Goal: Task Accomplishment & Management: Complete application form

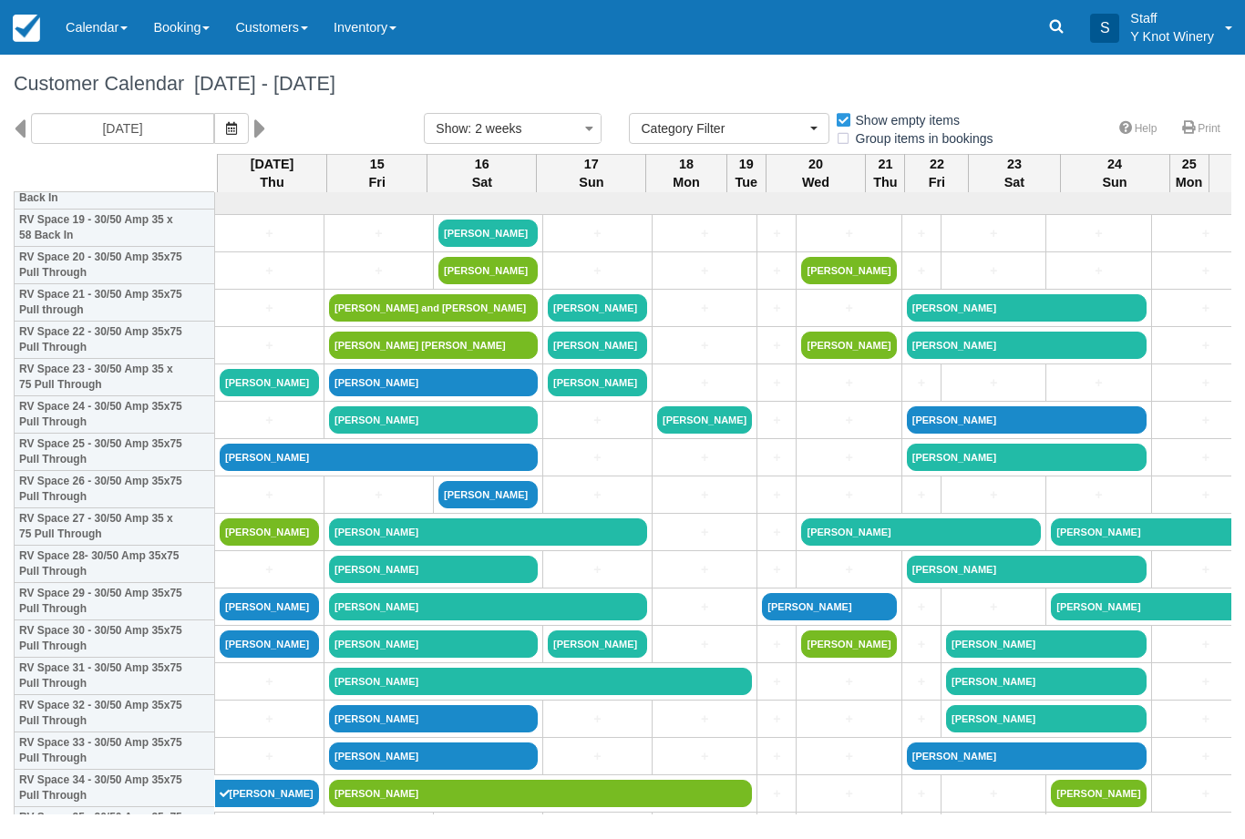
select select
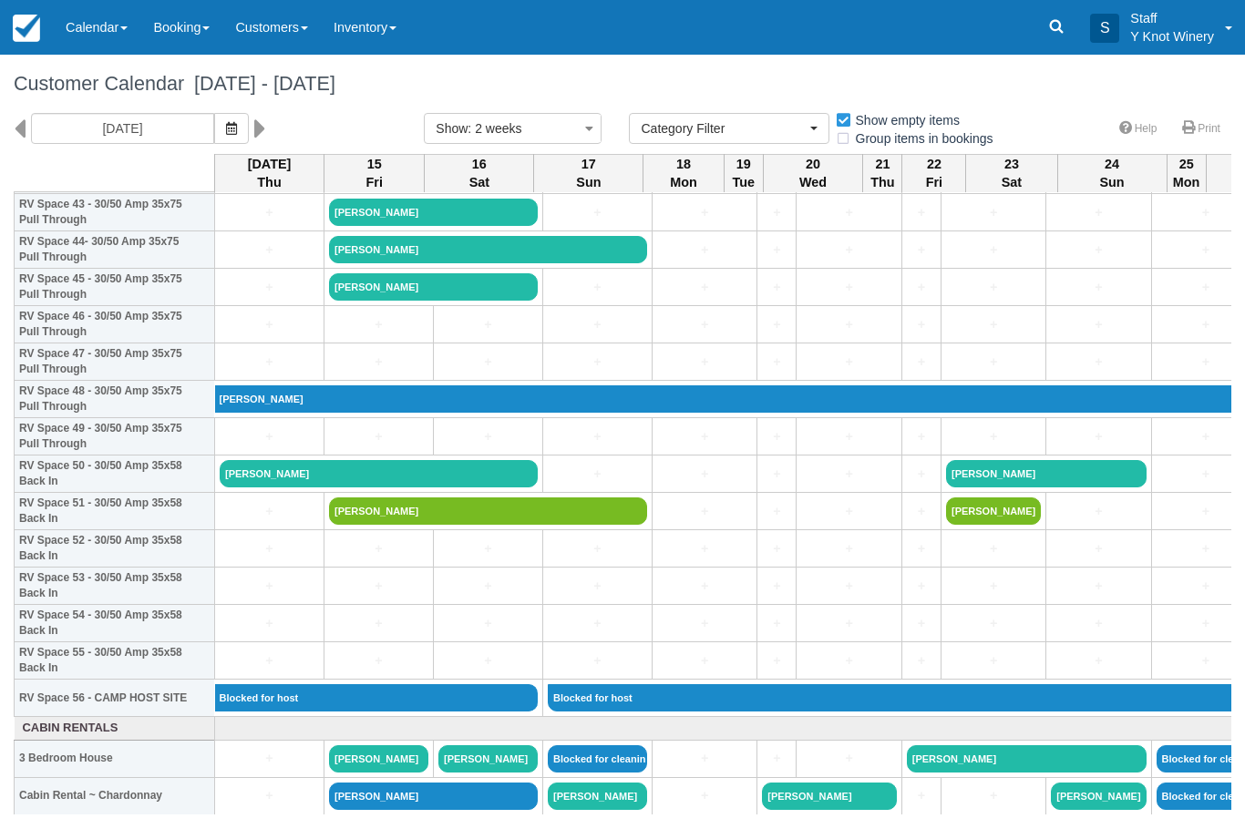
scroll to position [1665, 0]
click at [334, 413] on link "Cera Sela" at bounding box center [755, 398] width 1080 height 27
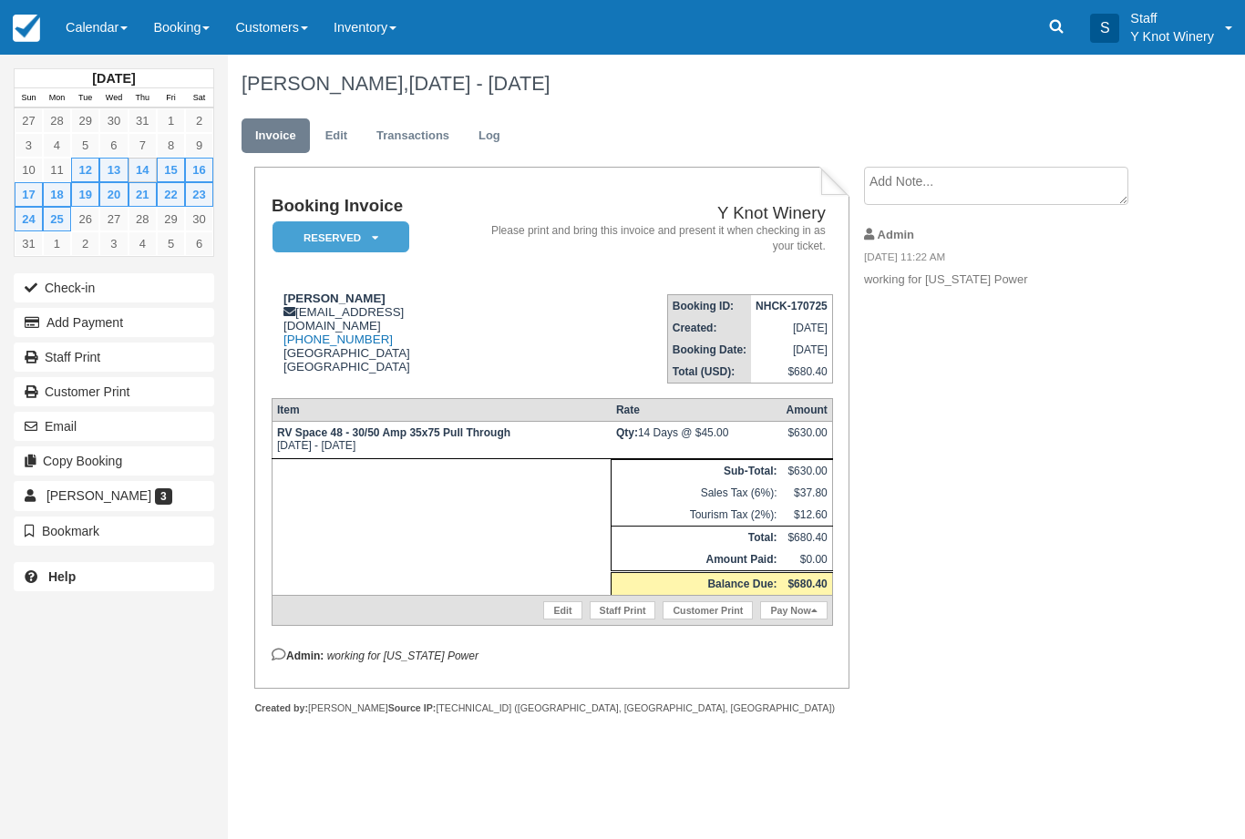
click at [125, 31] on link "Calendar" at bounding box center [96, 27] width 87 height 55
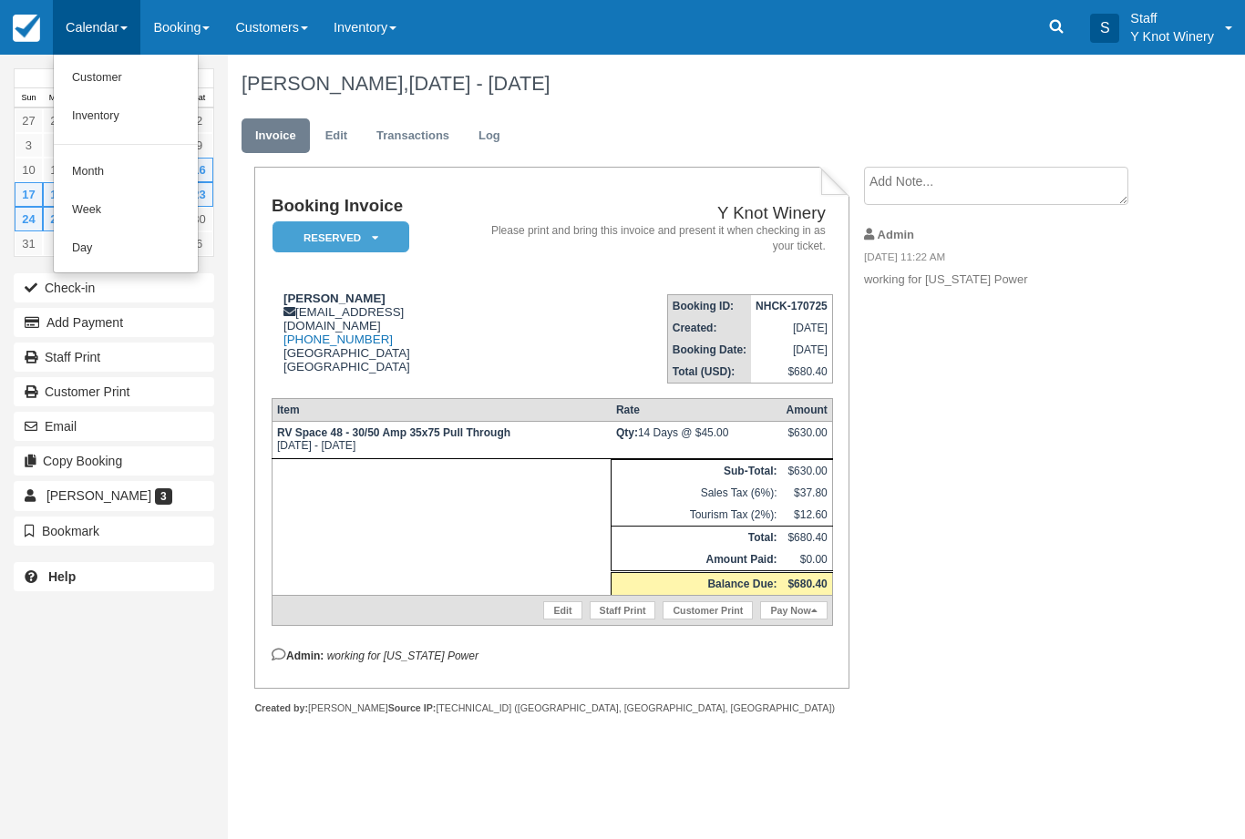
click at [137, 68] on link "Customer" at bounding box center [126, 78] width 144 height 38
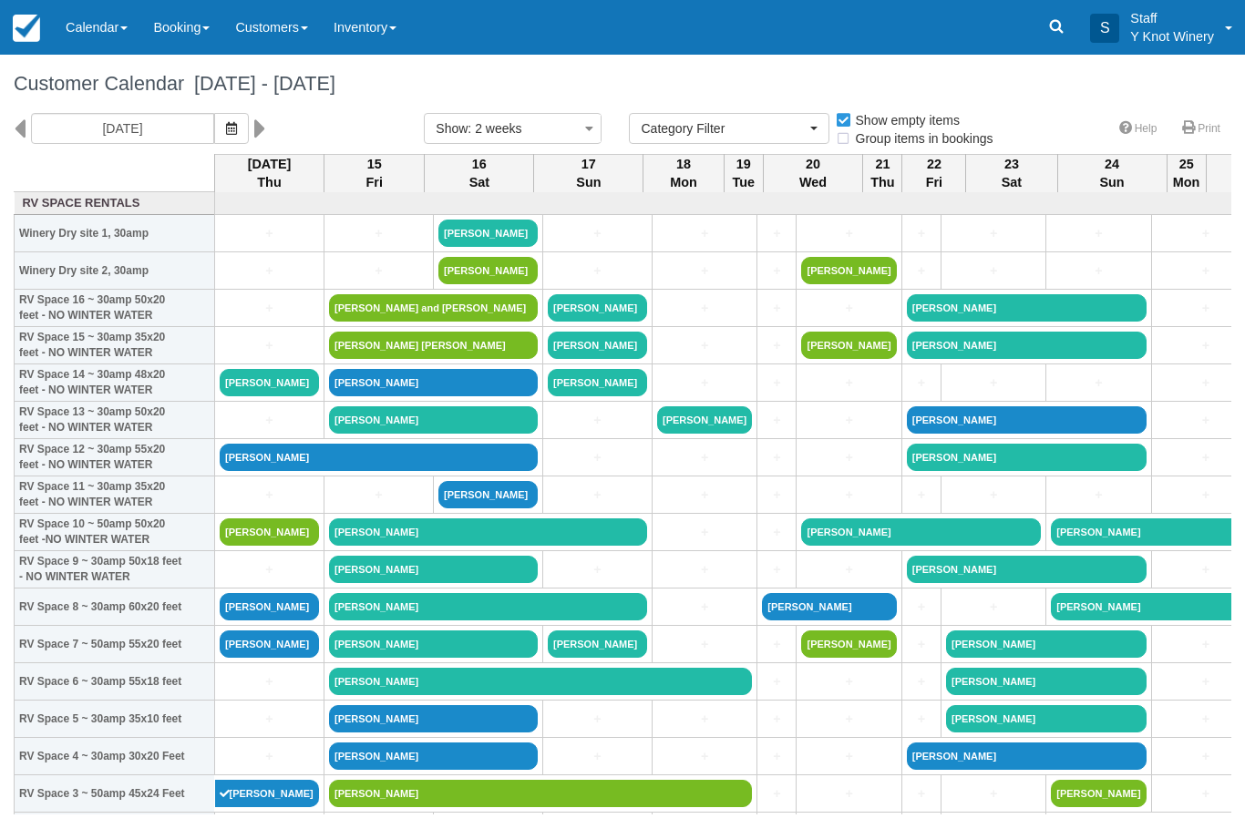
select select
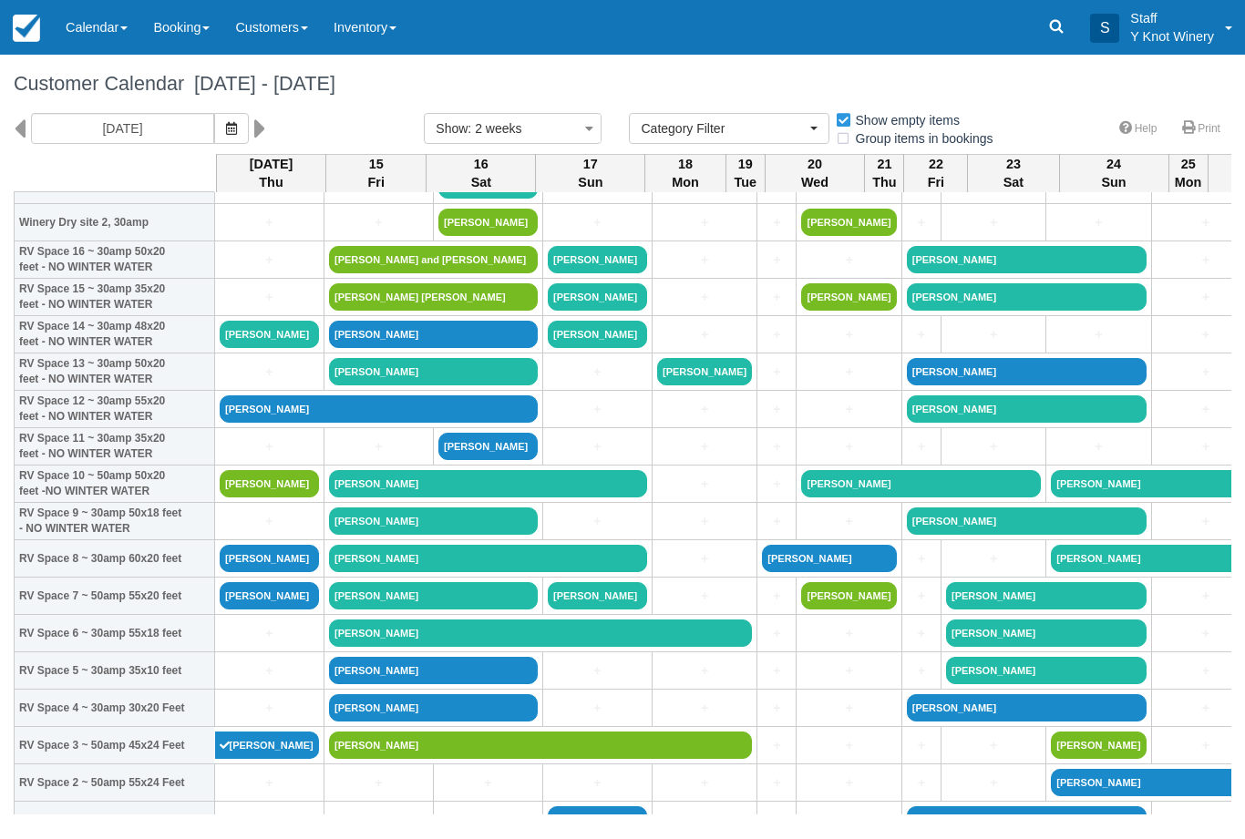
scroll to position [48, 0]
click at [262, 610] on link "[PERSON_NAME]" at bounding box center [269, 595] width 99 height 27
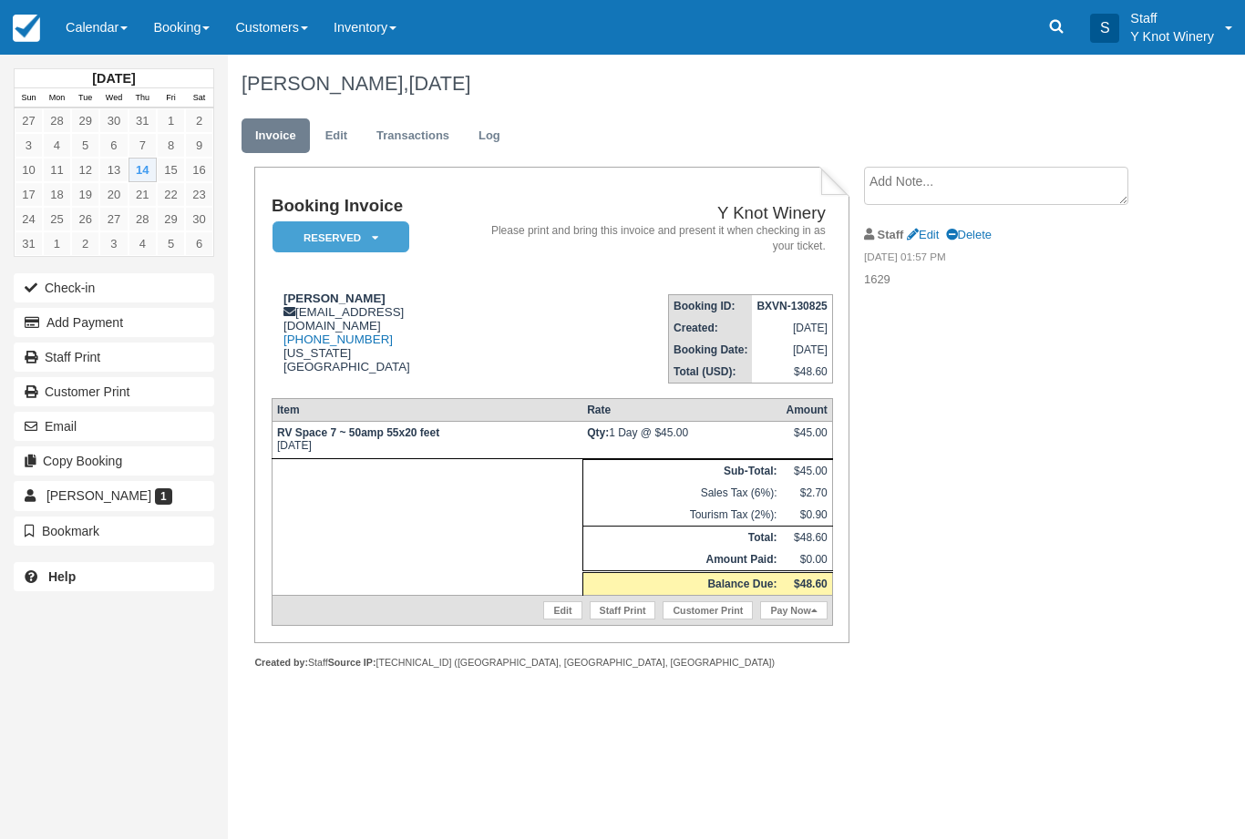
click at [134, 25] on link "Calendar" at bounding box center [96, 27] width 87 height 55
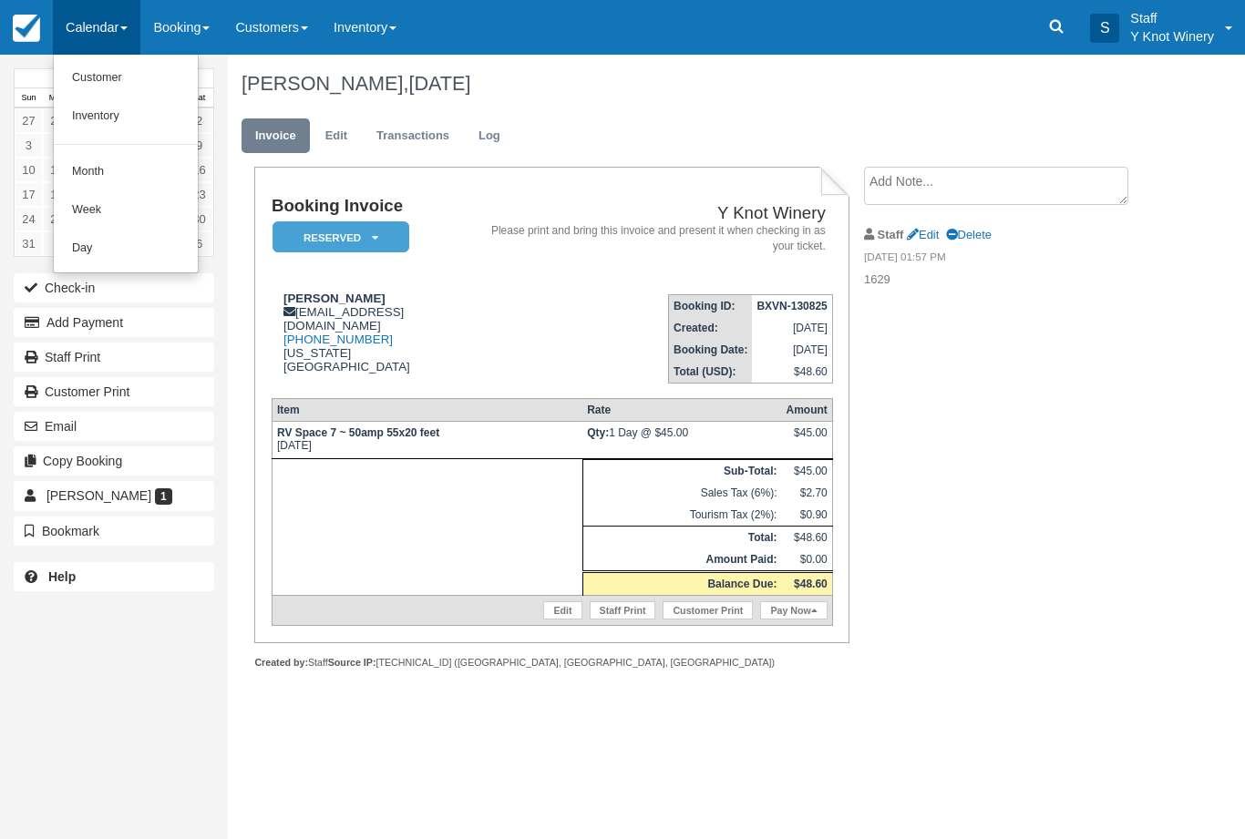
click at [142, 72] on link "Customer" at bounding box center [126, 78] width 144 height 38
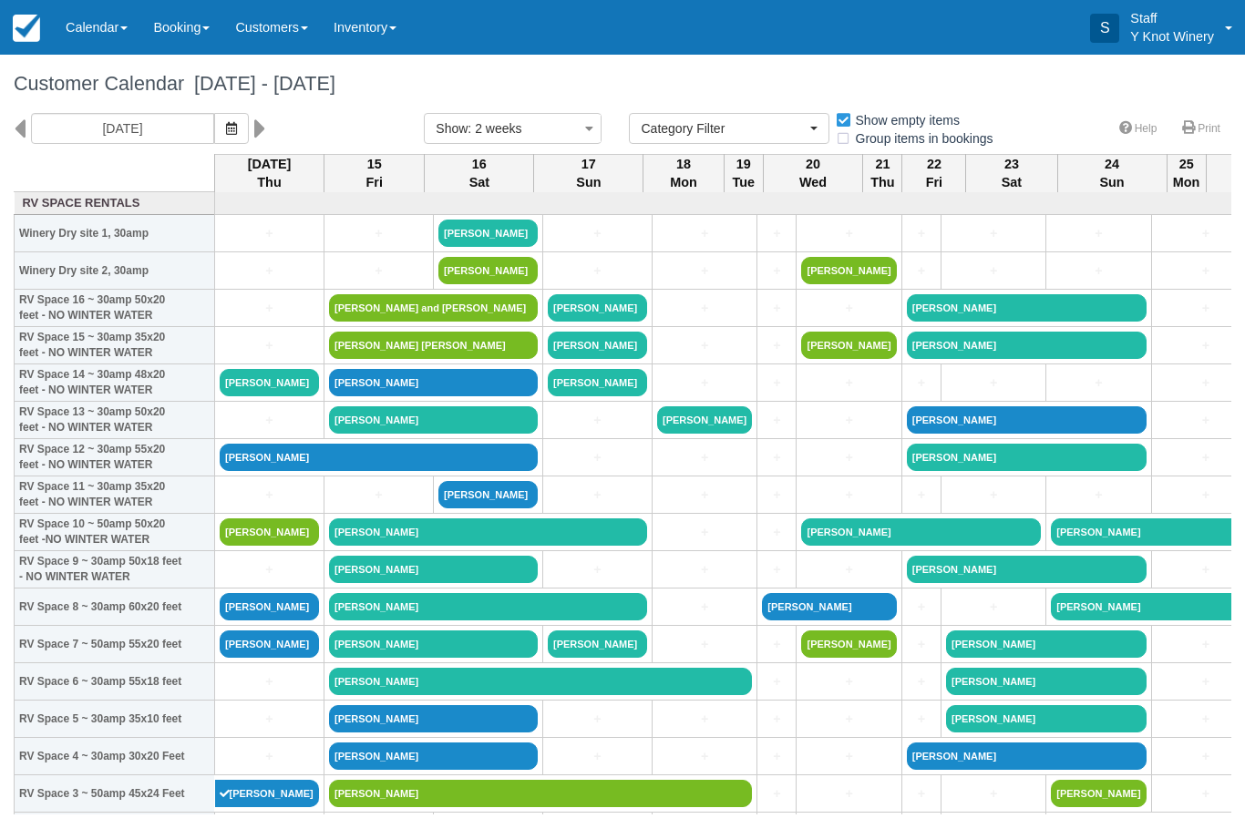
select select
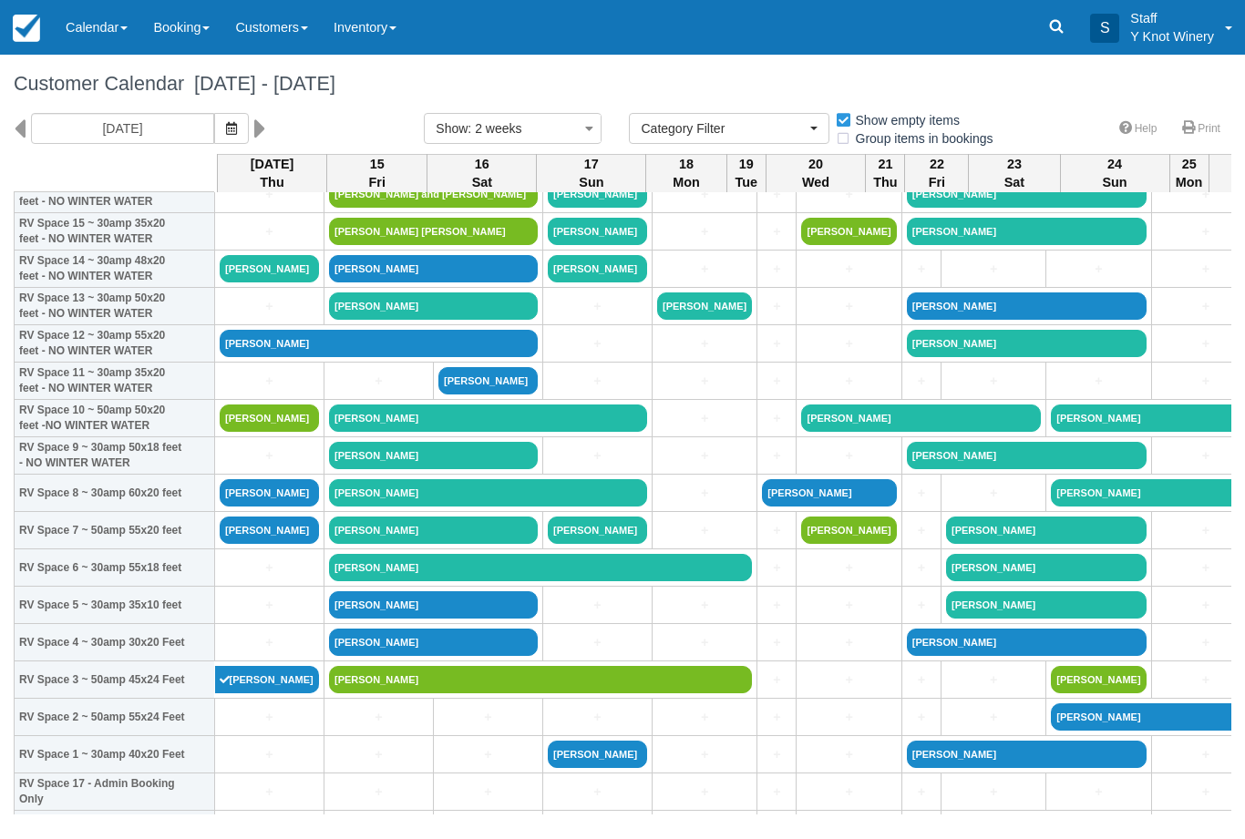
scroll to position [114, 0]
click at [251, 544] on link "[PERSON_NAME]" at bounding box center [269, 530] width 99 height 27
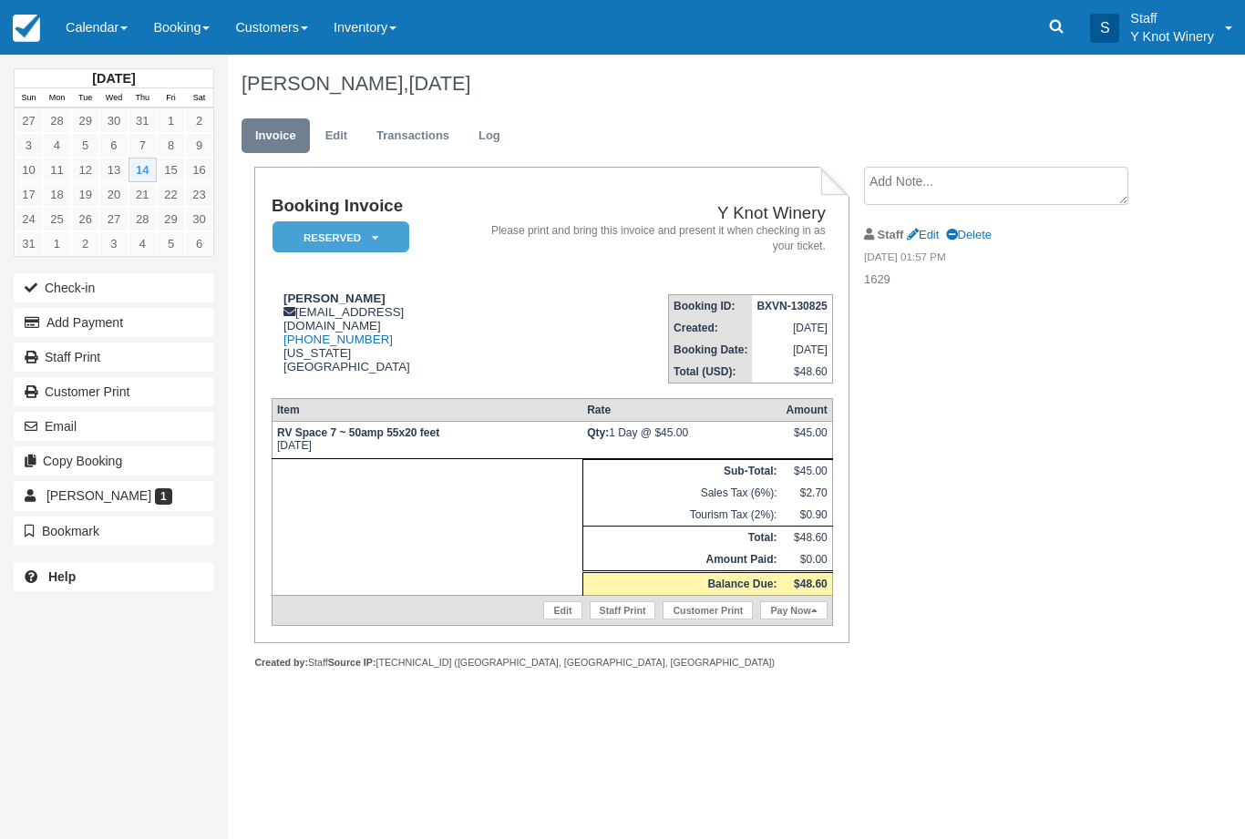
click at [52, 293] on button "Check-in" at bounding box center [114, 287] width 200 height 29
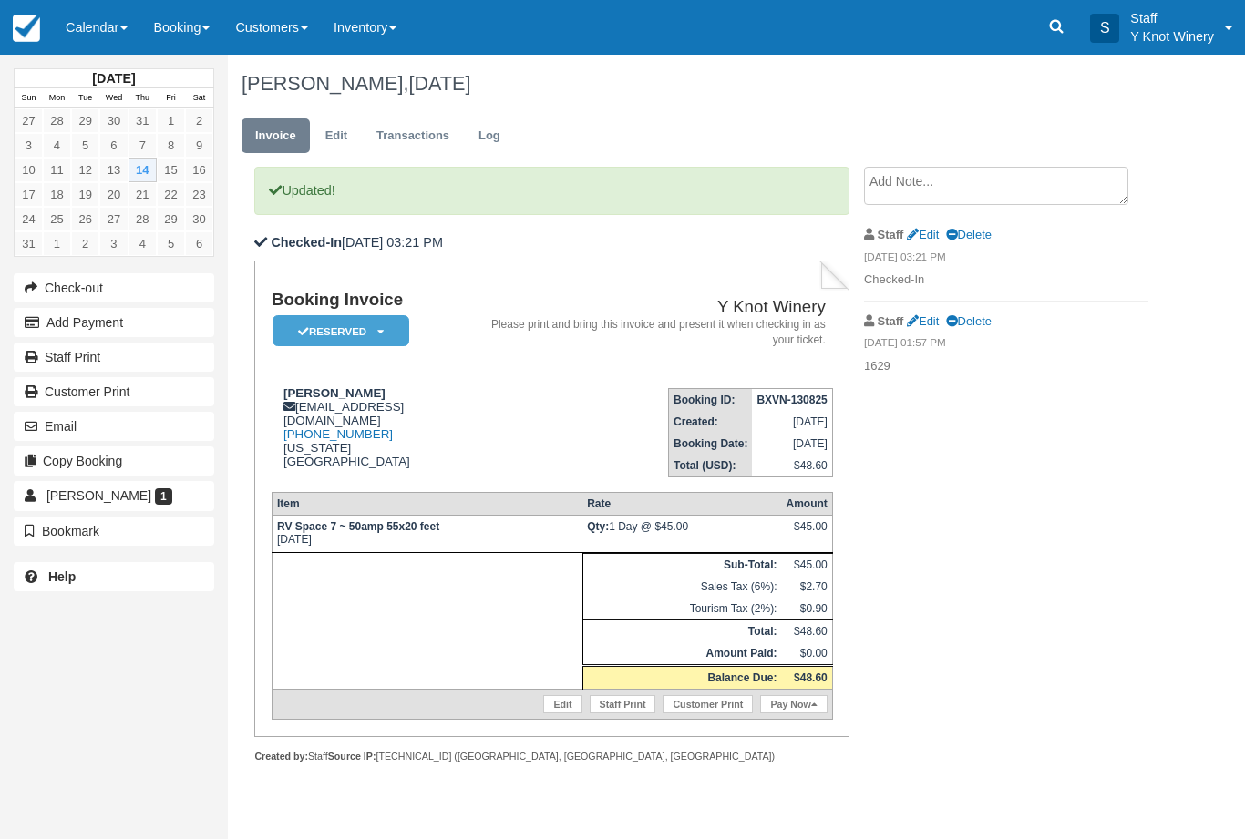
click at [113, 32] on link "Calendar" at bounding box center [96, 27] width 87 height 55
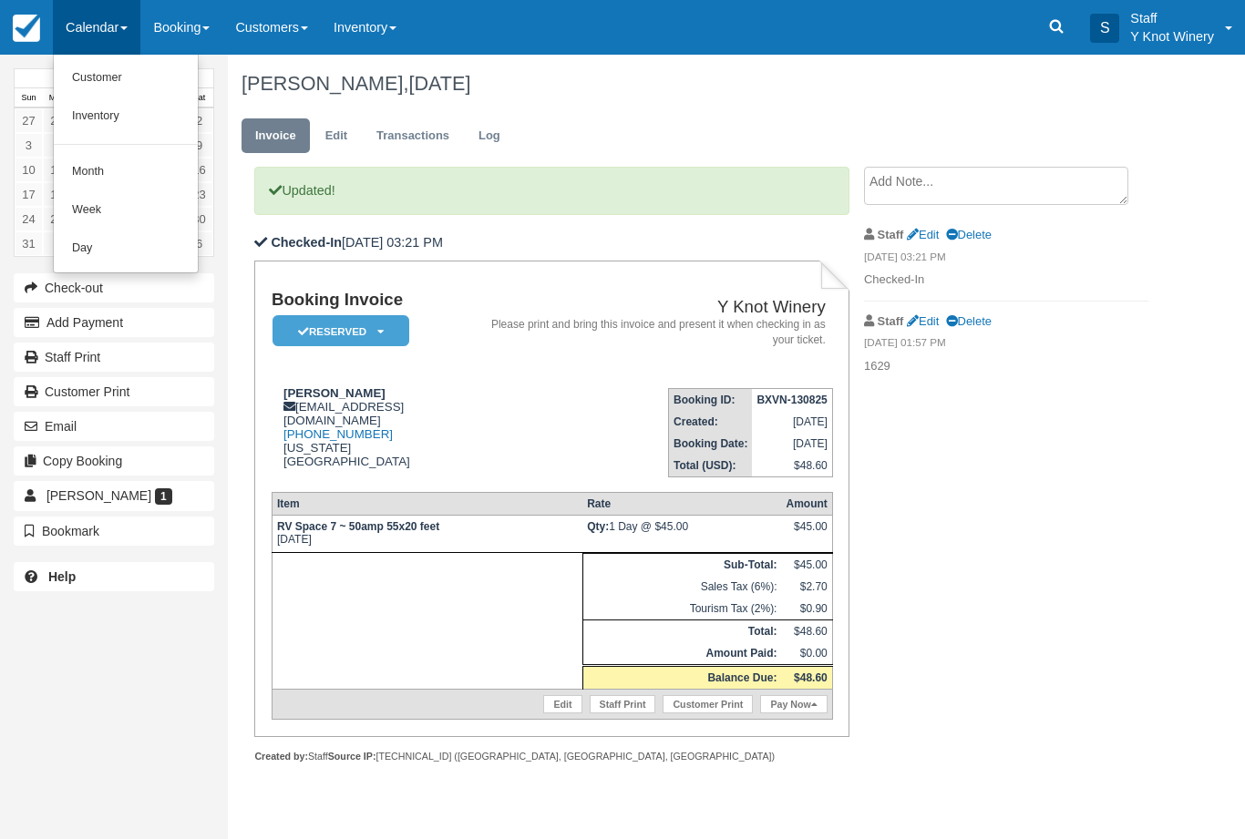
click at [85, 73] on link "Customer" at bounding box center [126, 78] width 144 height 38
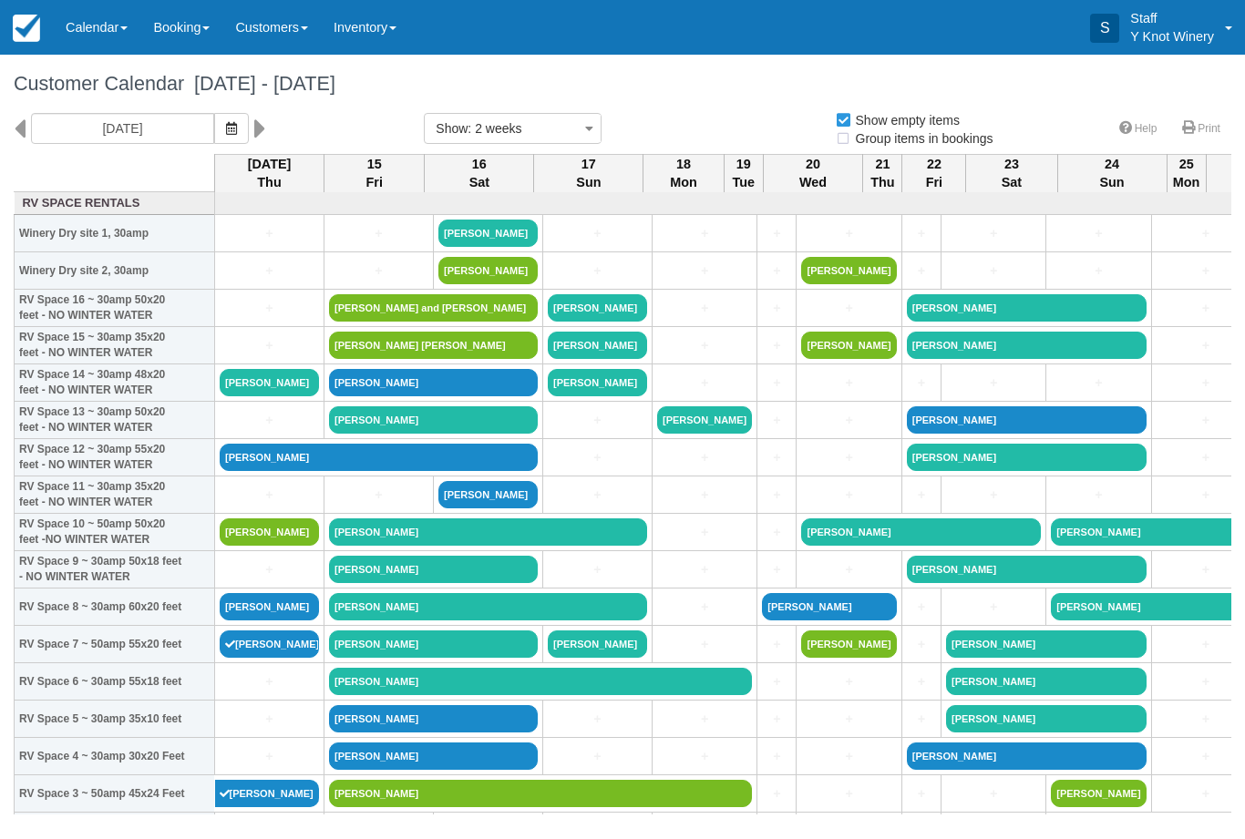
select select
click at [214, 138] on button "button" at bounding box center [231, 128] width 35 height 31
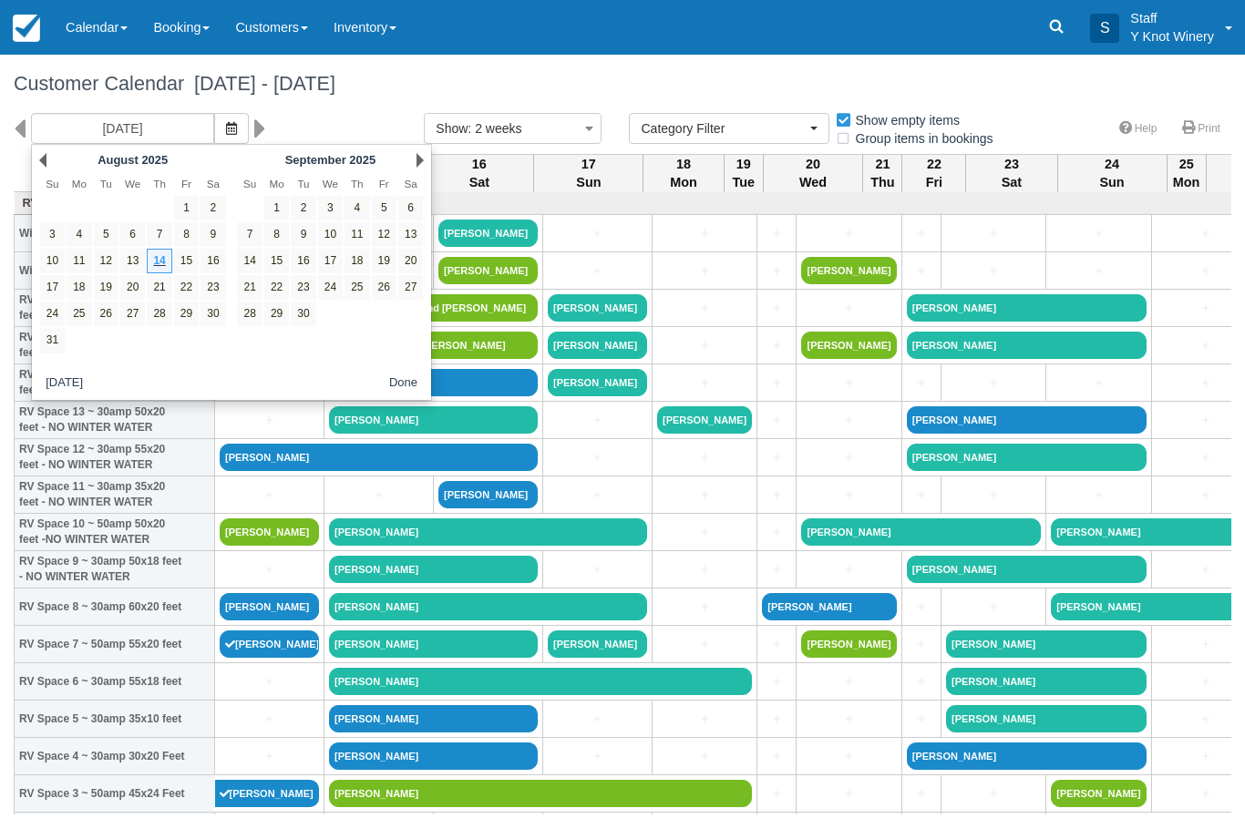
click at [124, 290] on link "20" at bounding box center [132, 287] width 25 height 25
type input "08/20/25"
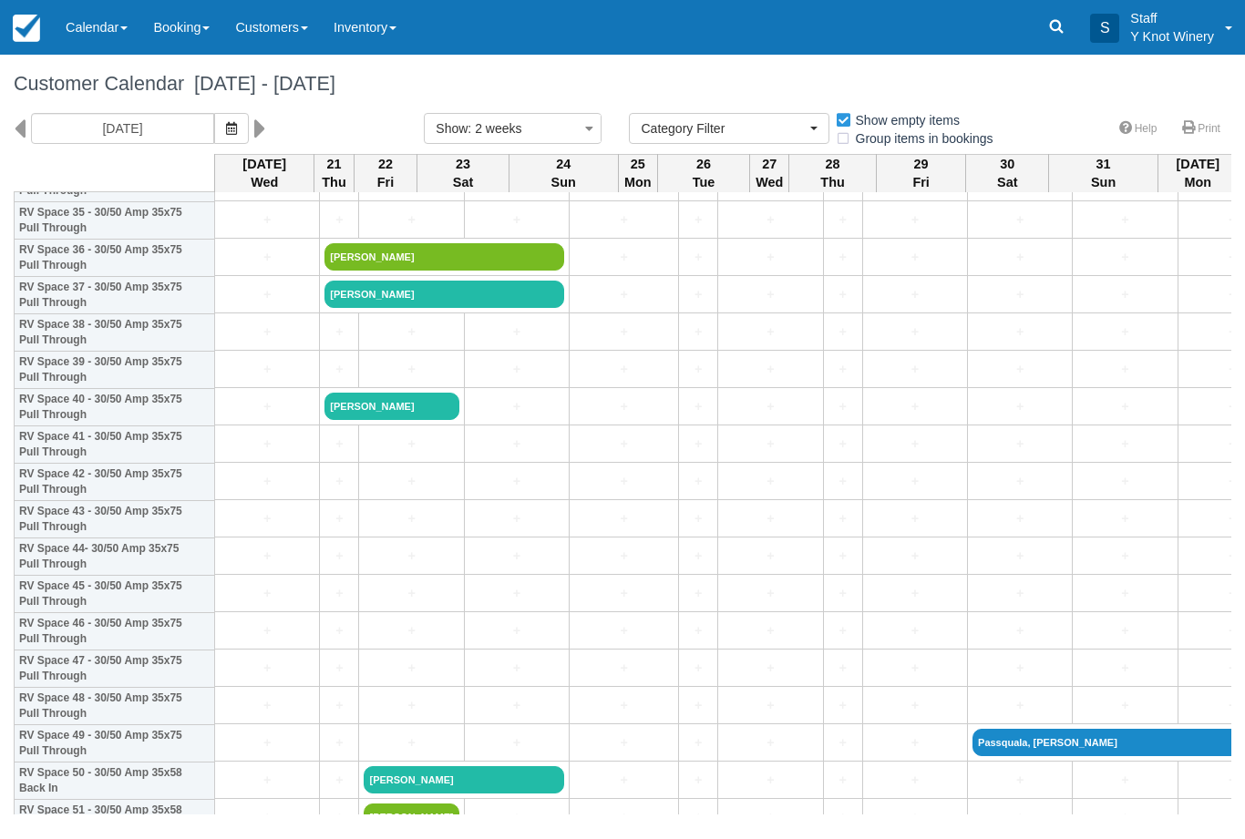
scroll to position [1358, 0]
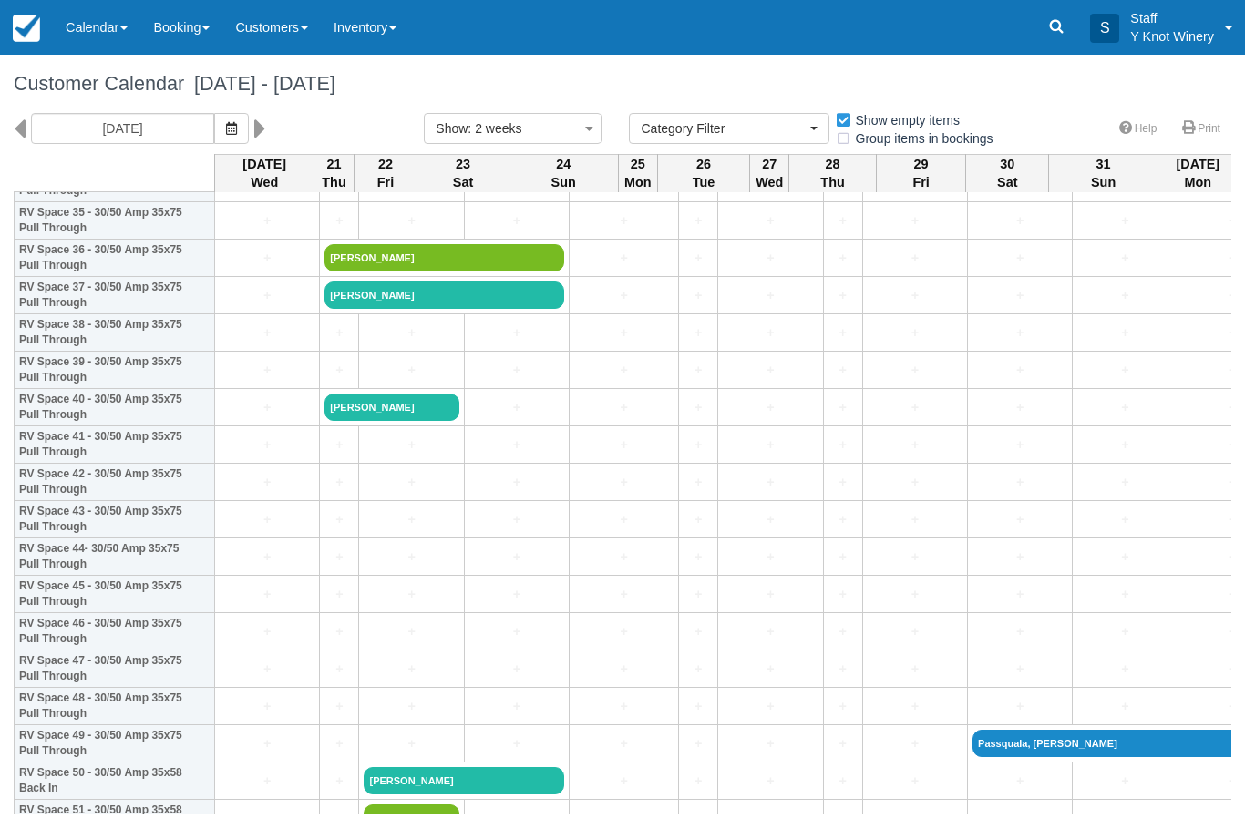
click at [246, 343] on link "+" at bounding box center [267, 332] width 95 height 19
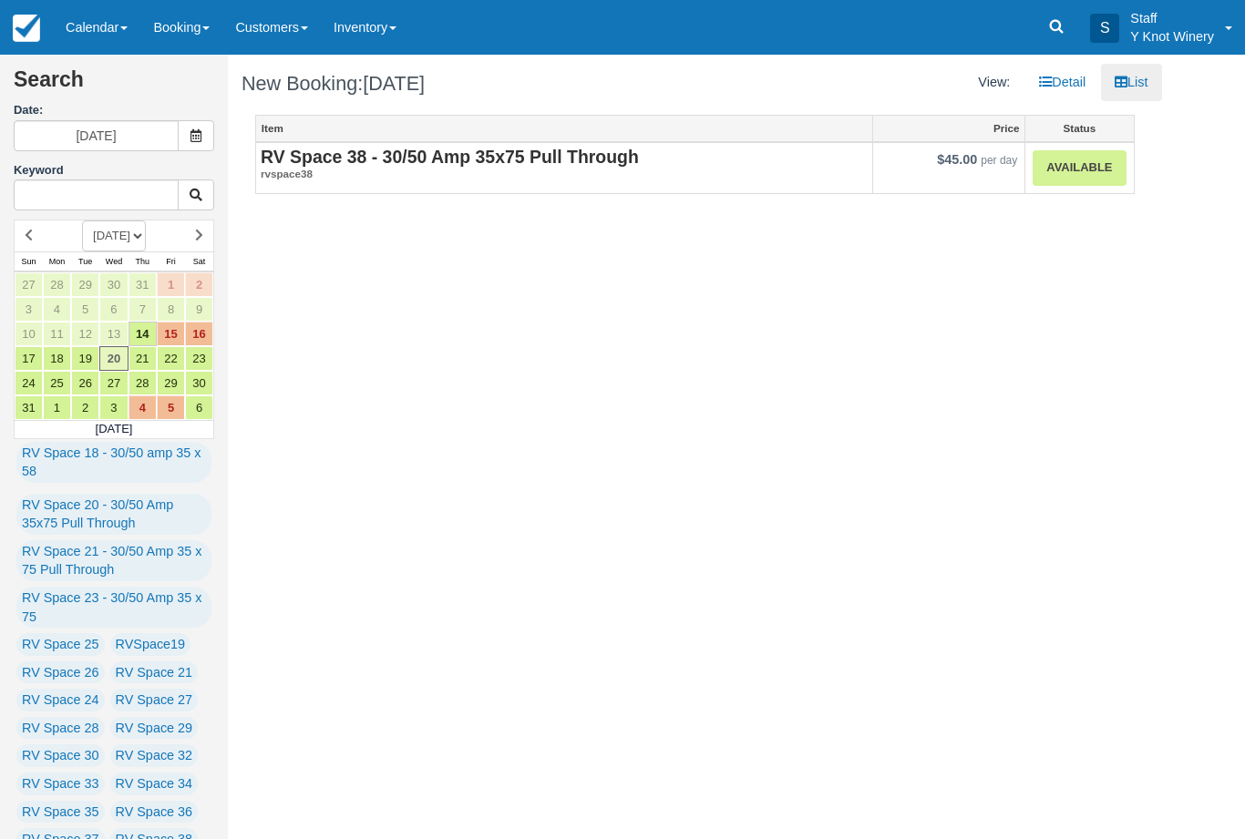
click at [1076, 181] on link "Available" at bounding box center [1078, 168] width 93 height 36
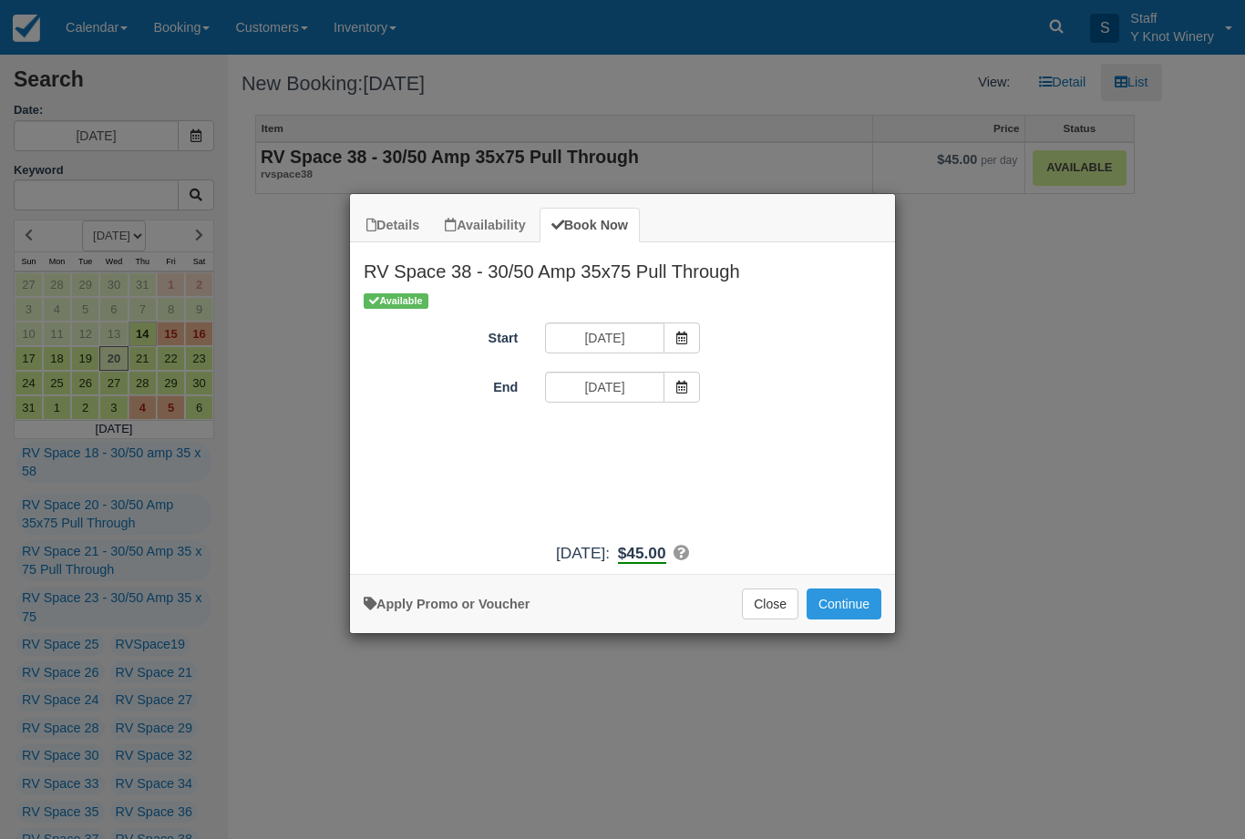
click at [848, 620] on button "Continue" at bounding box center [843, 604] width 75 height 31
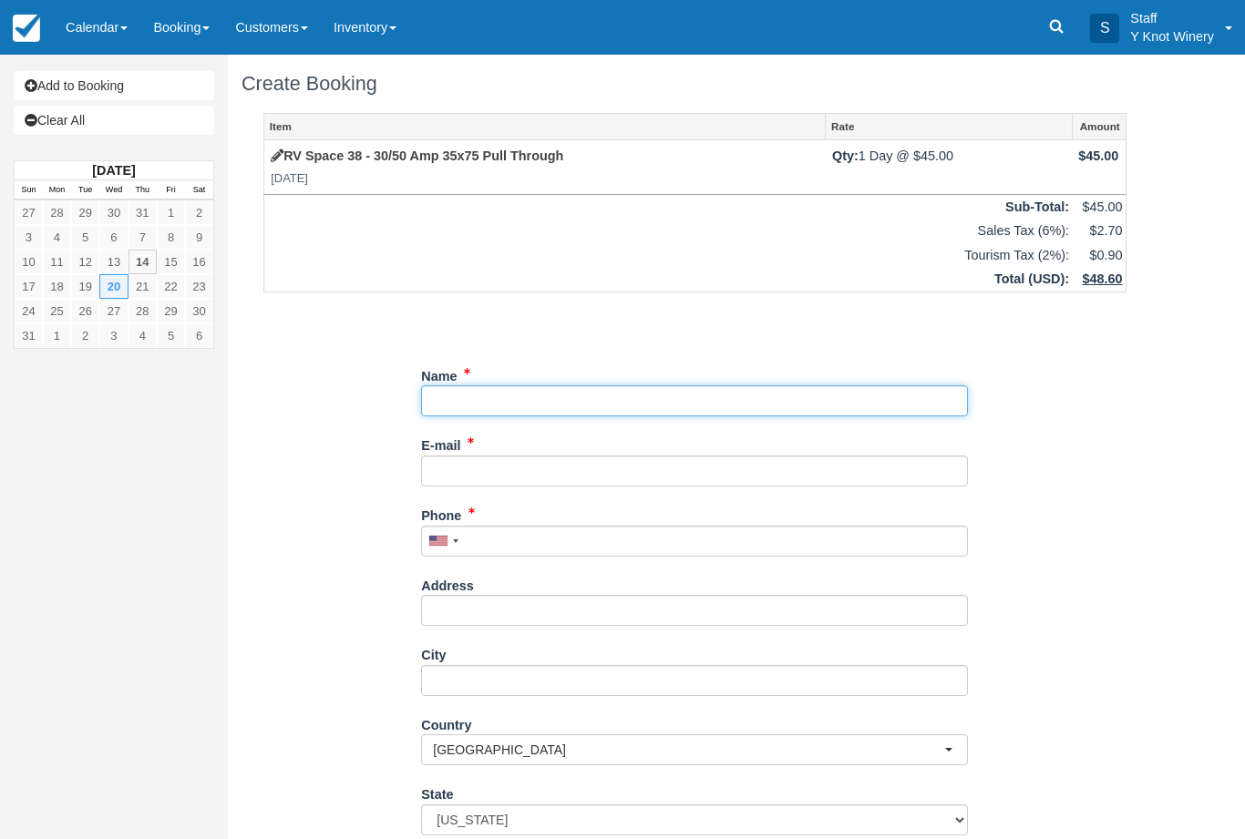
click at [489, 394] on input "Name" at bounding box center [694, 400] width 547 height 31
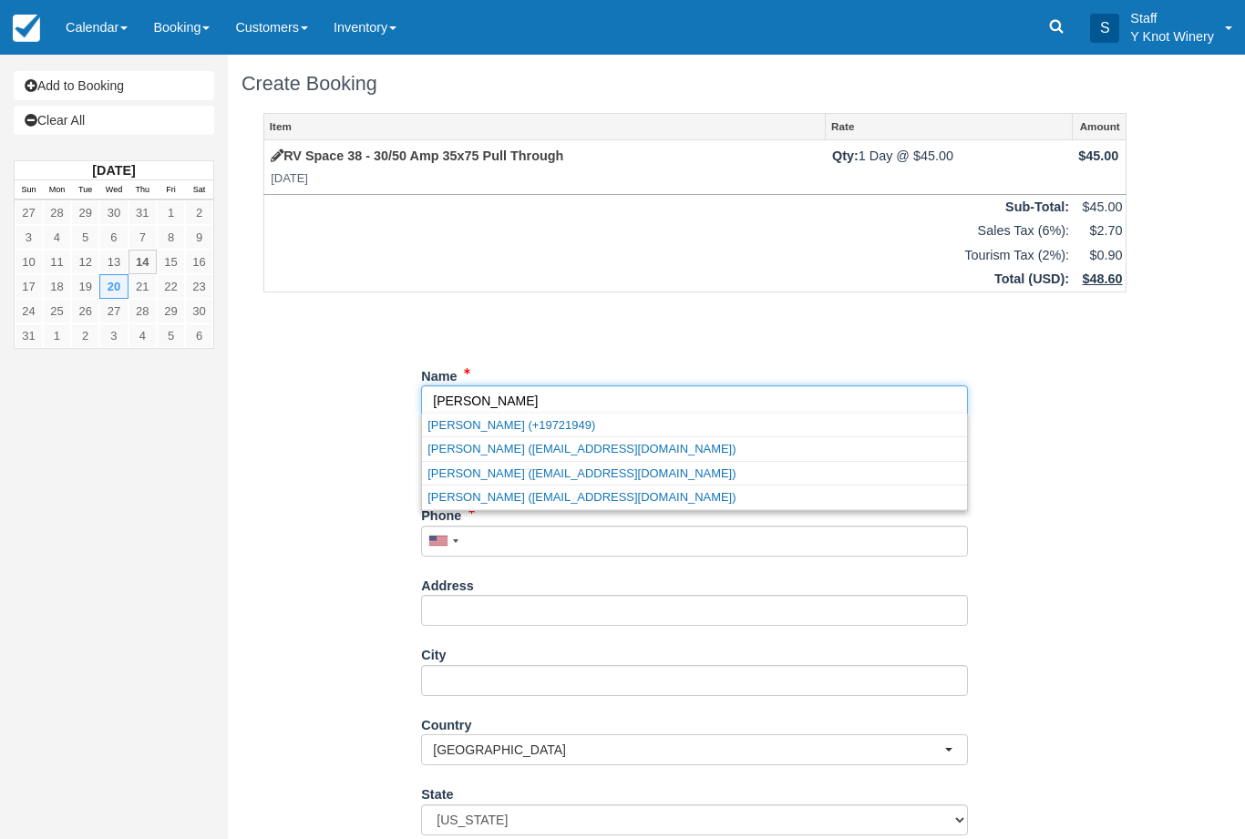
click at [646, 477] on link "Richard Bay (kbay775@gmail.com)" at bounding box center [694, 473] width 545 height 23
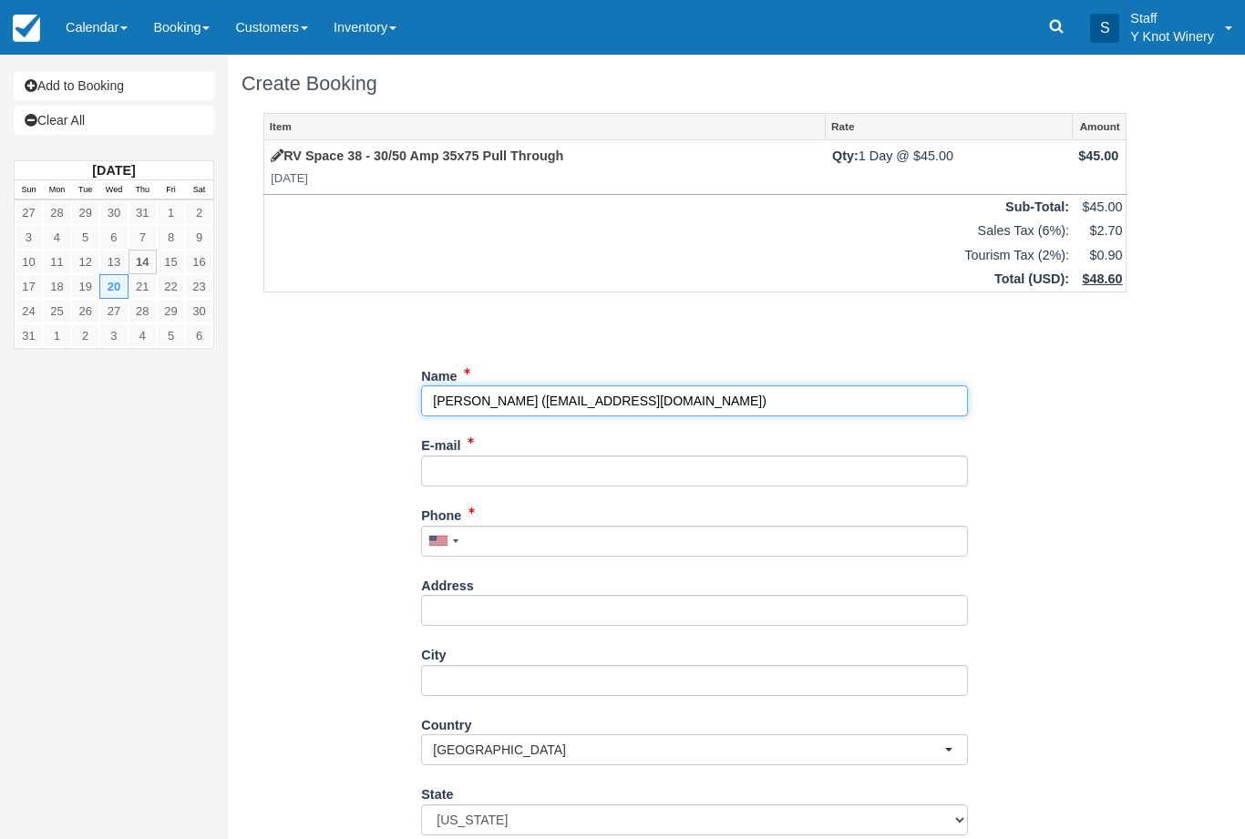
type input "[PERSON_NAME]"
type input "[EMAIL_ADDRESS][DOMAIN_NAME]"
type input "+17022771396"
select select "ID"
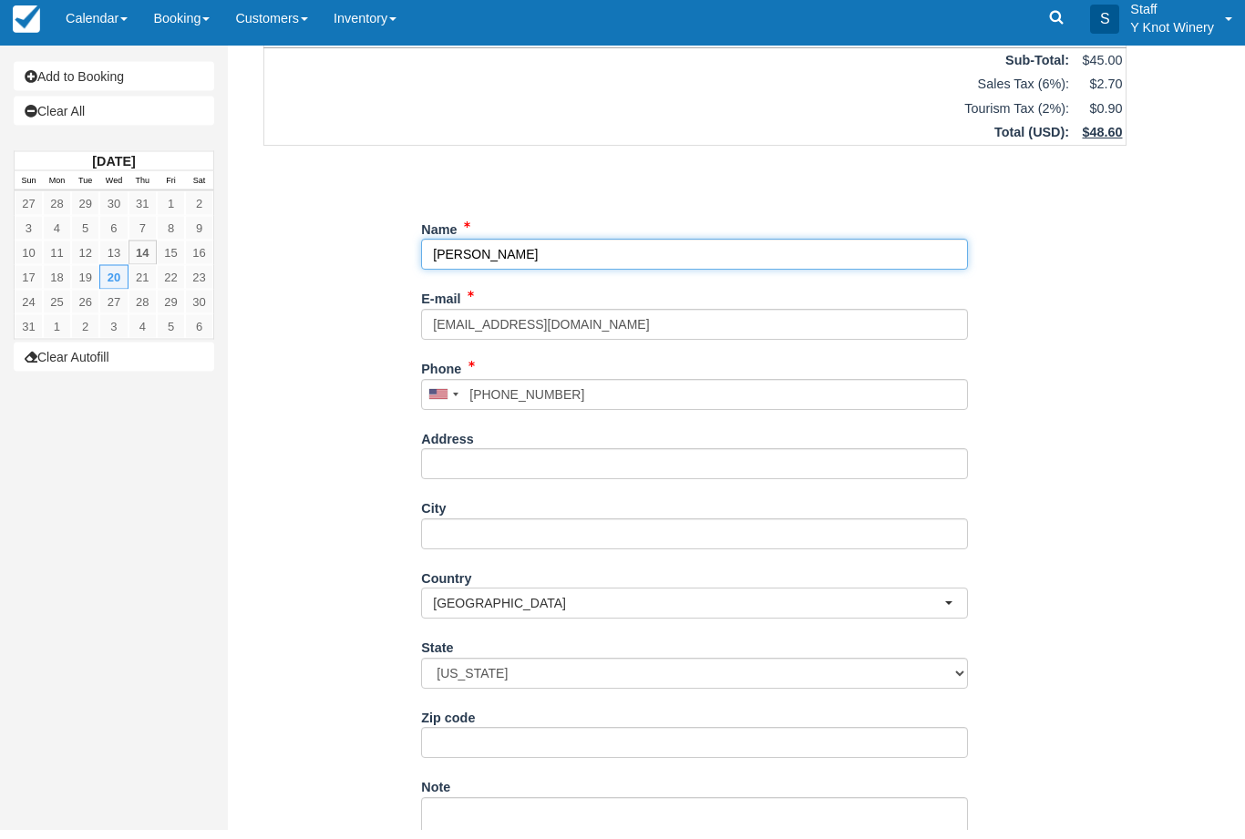
scroll to position [138, 0]
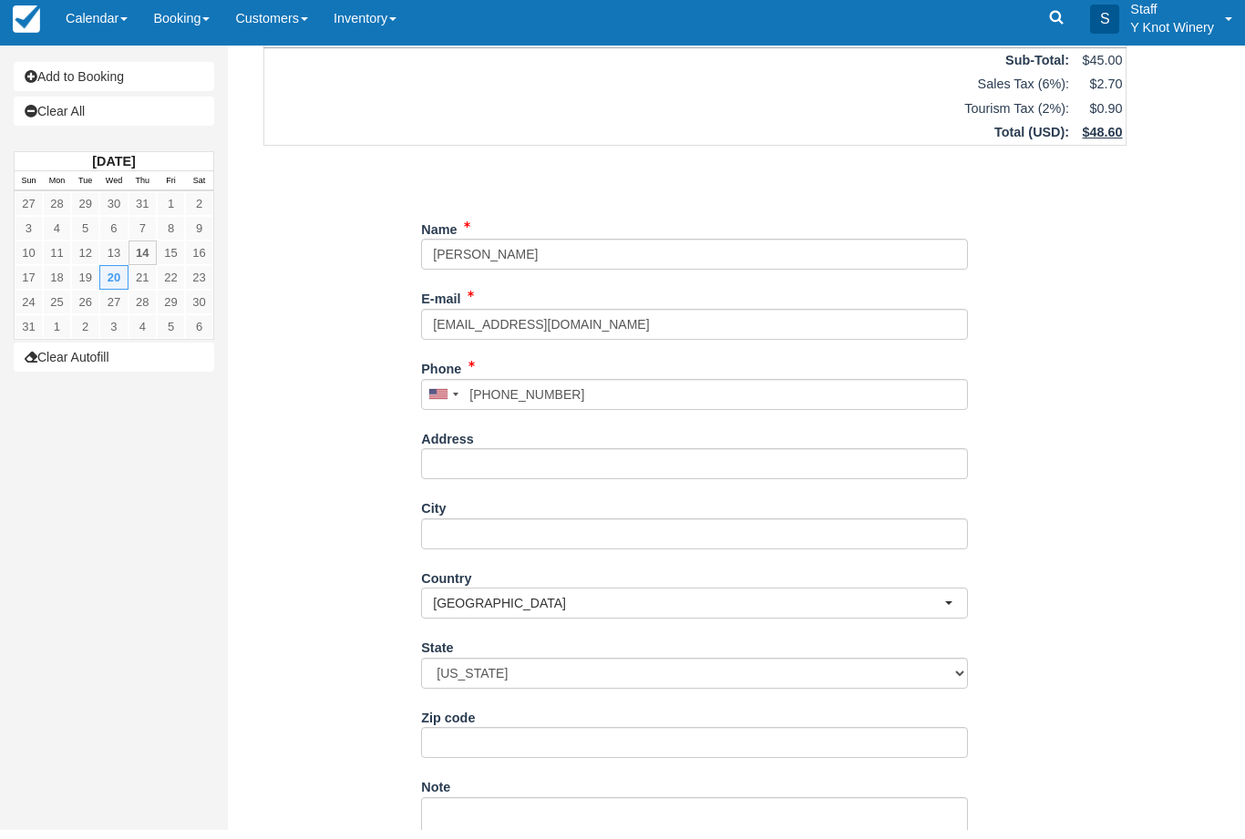
click at [329, 552] on div "Item Rate Amount RV Space 38 - 30/50 Amp 35x75 Pull Through Wed Aug 20, 2025 Qt…" at bounding box center [694, 422] width 907 height 894
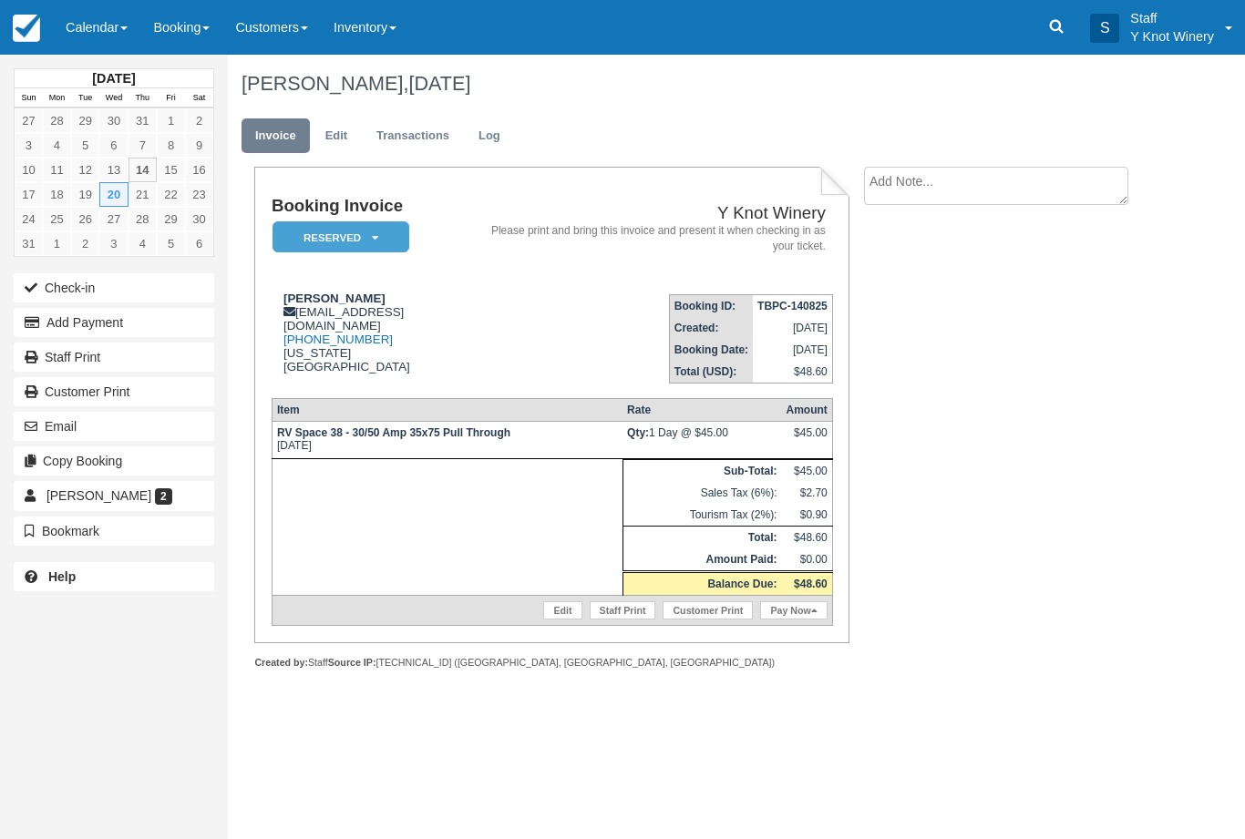
click at [113, 18] on link "Calendar" at bounding box center [96, 27] width 87 height 55
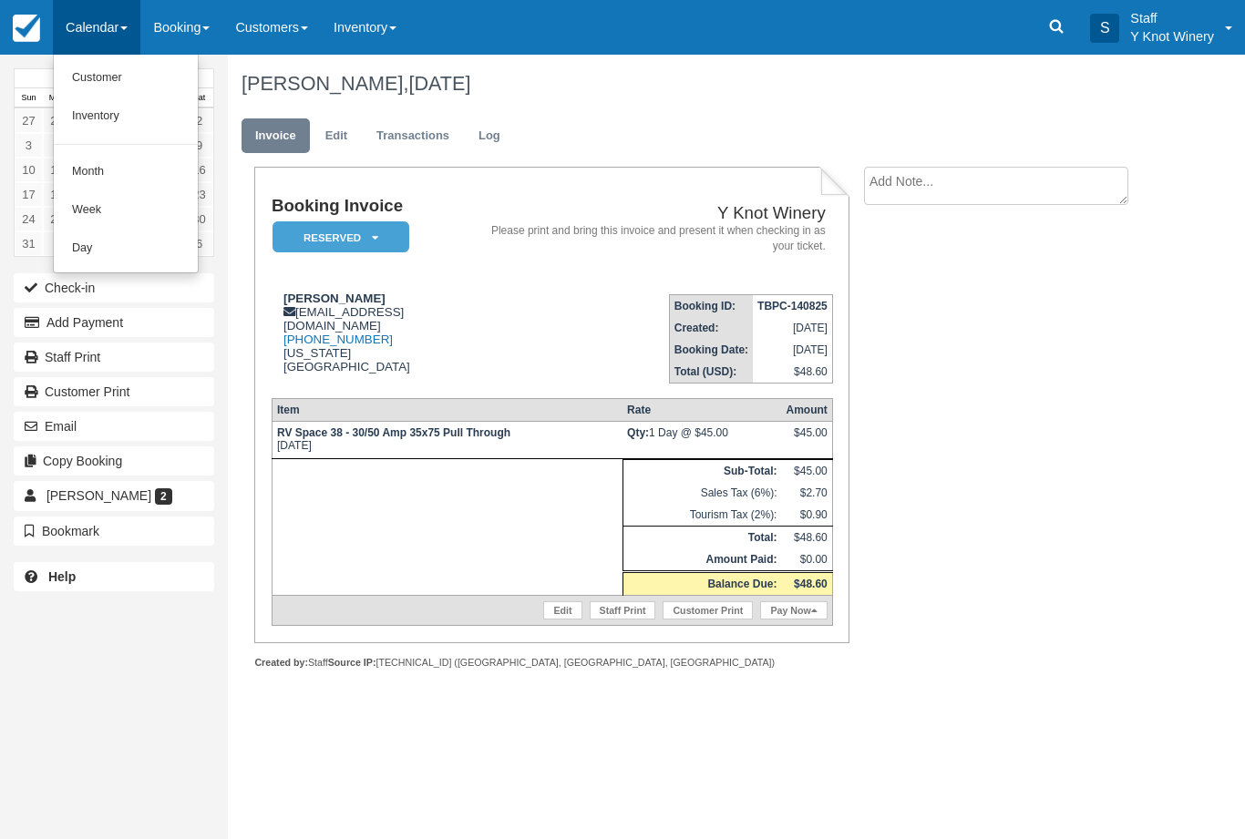
click at [87, 76] on link "Customer" at bounding box center [126, 78] width 144 height 38
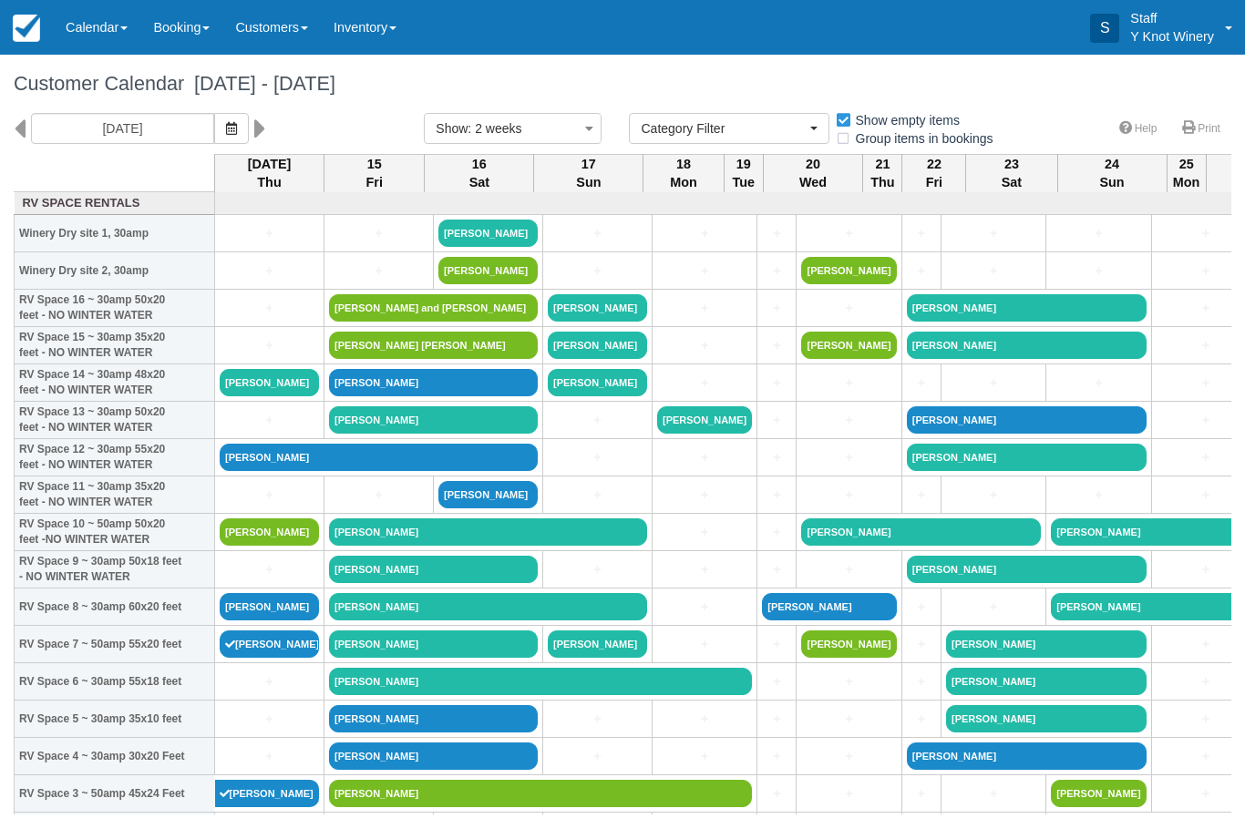
select select
click at [226, 128] on icon "button" at bounding box center [231, 128] width 11 height 13
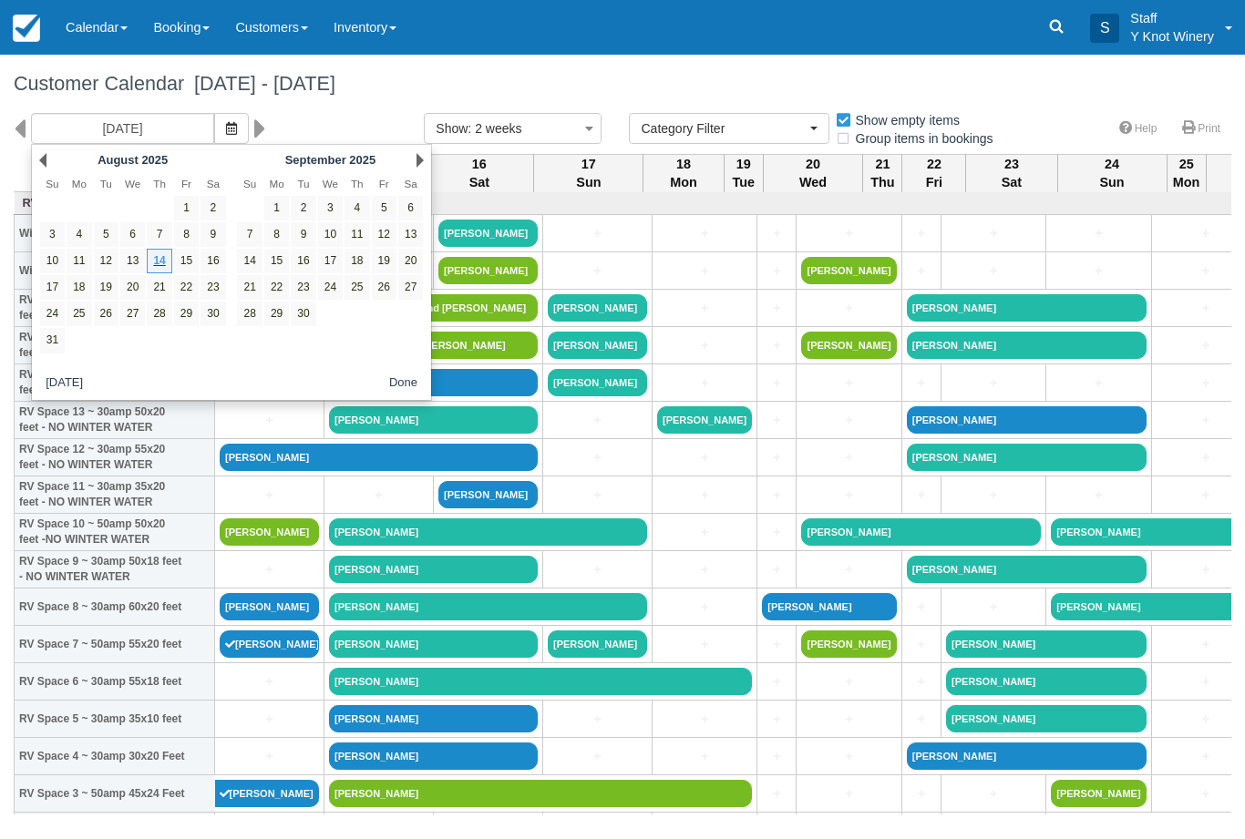
click at [133, 289] on link "20" at bounding box center [132, 287] width 25 height 25
type input "[DATE]"
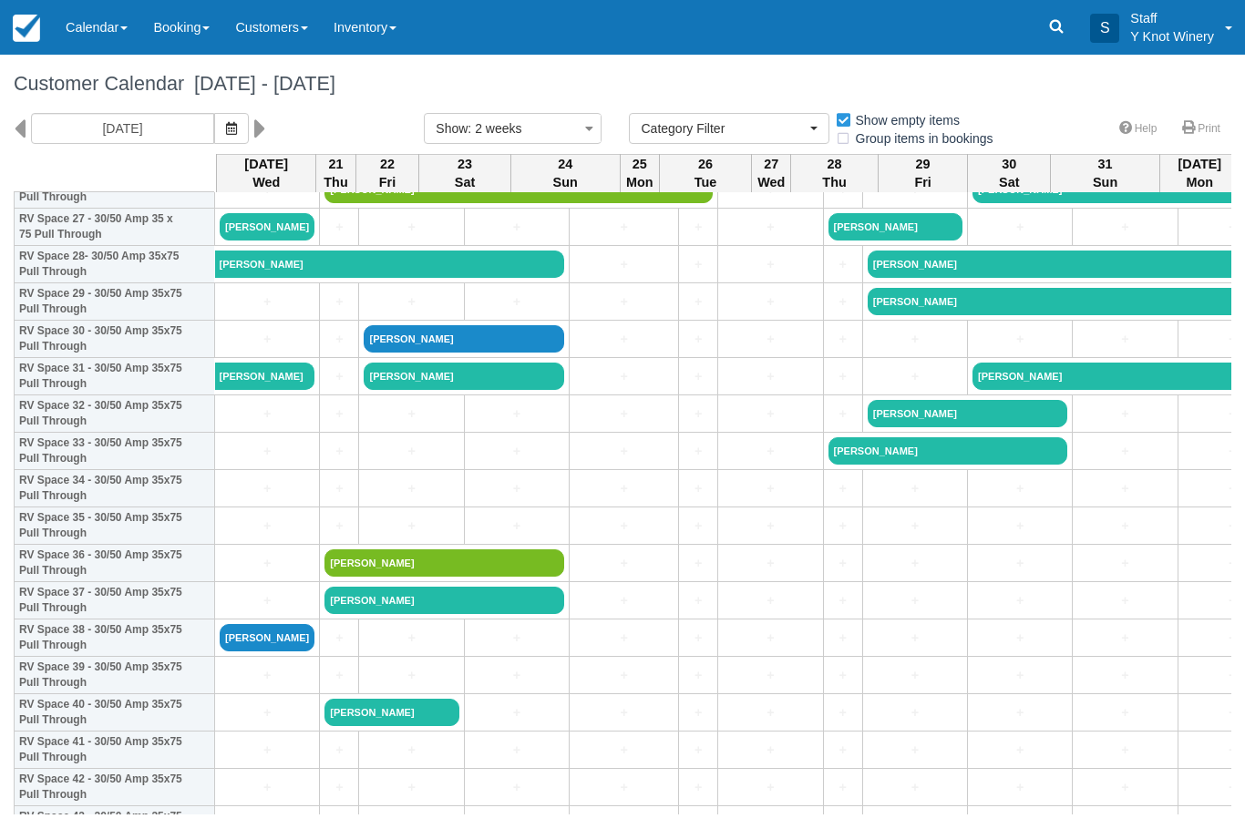
scroll to position [1056, 0]
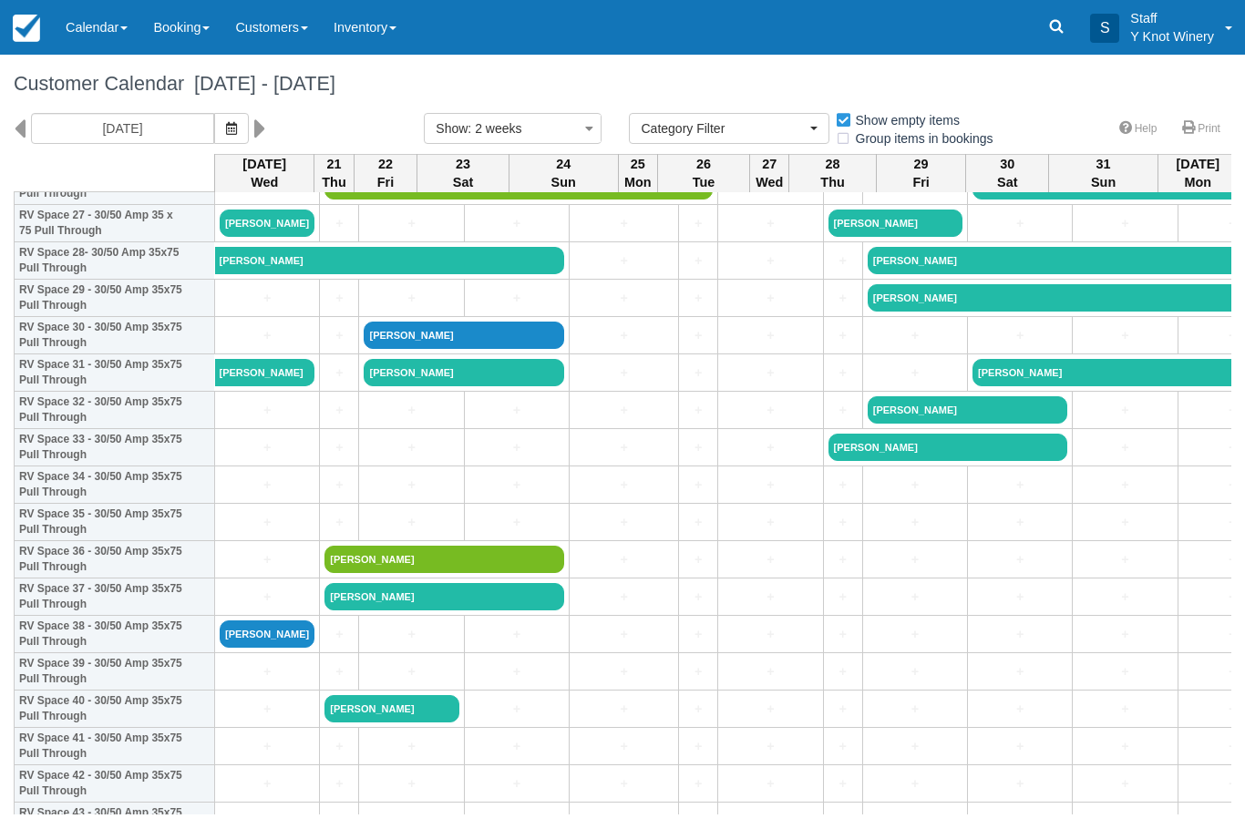
click at [256, 607] on link "+" at bounding box center [267, 597] width 95 height 19
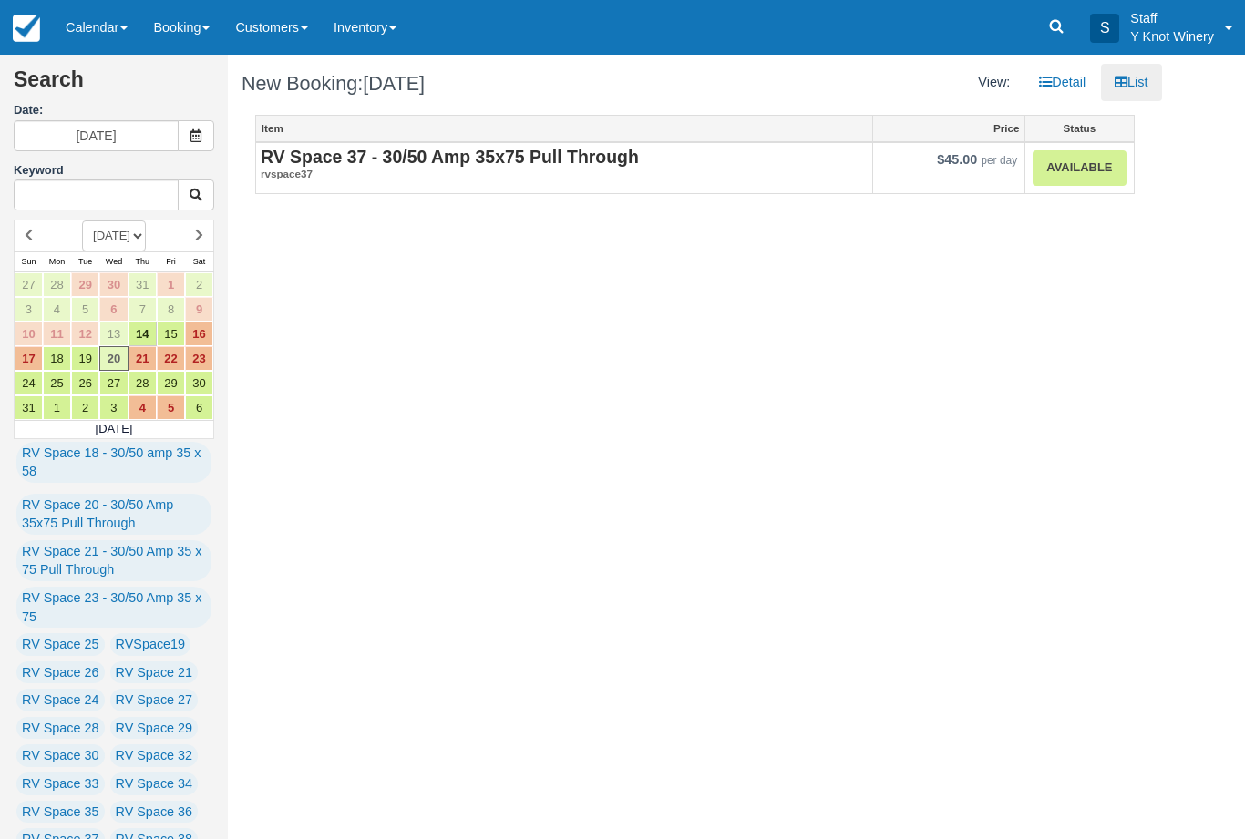
click at [1089, 167] on link "Available" at bounding box center [1078, 168] width 93 height 36
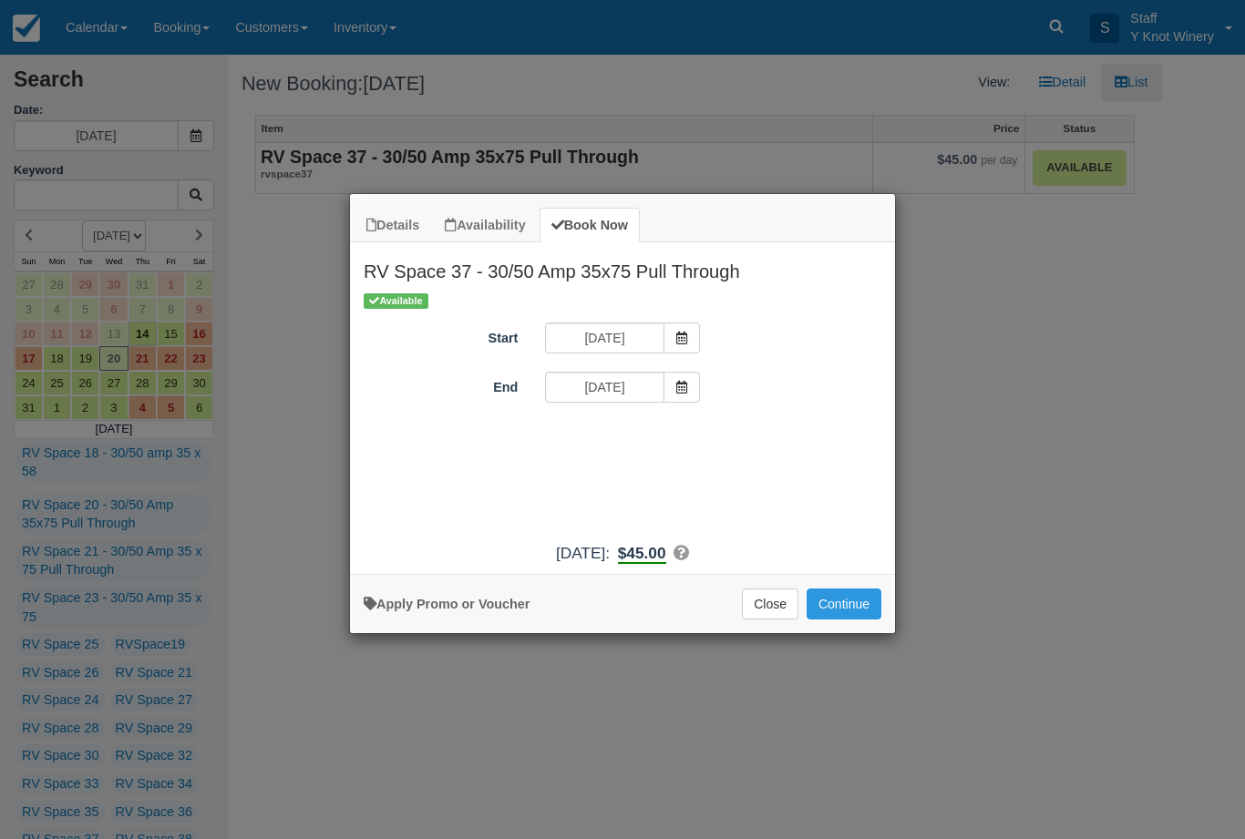
click at [847, 620] on button "Continue" at bounding box center [843, 604] width 75 height 31
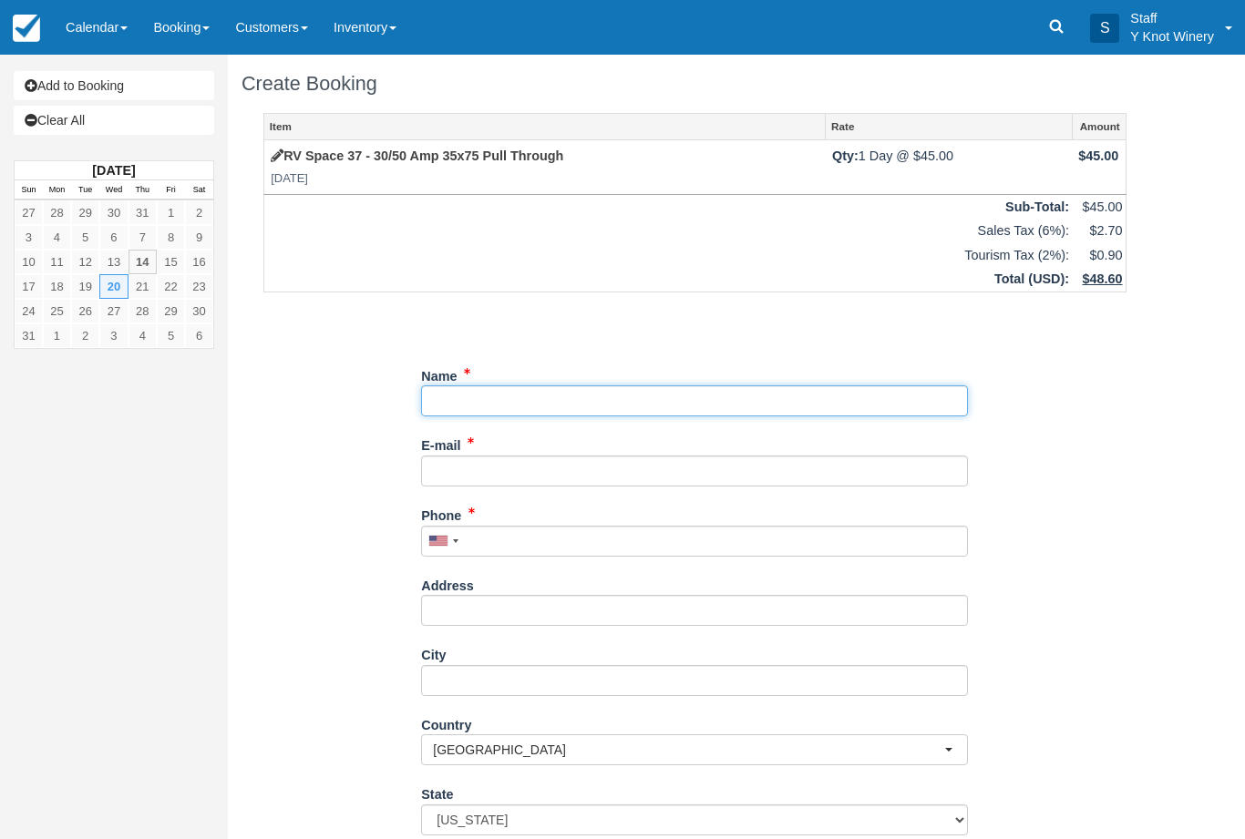
click at [463, 395] on input "Name" at bounding box center [694, 400] width 547 height 31
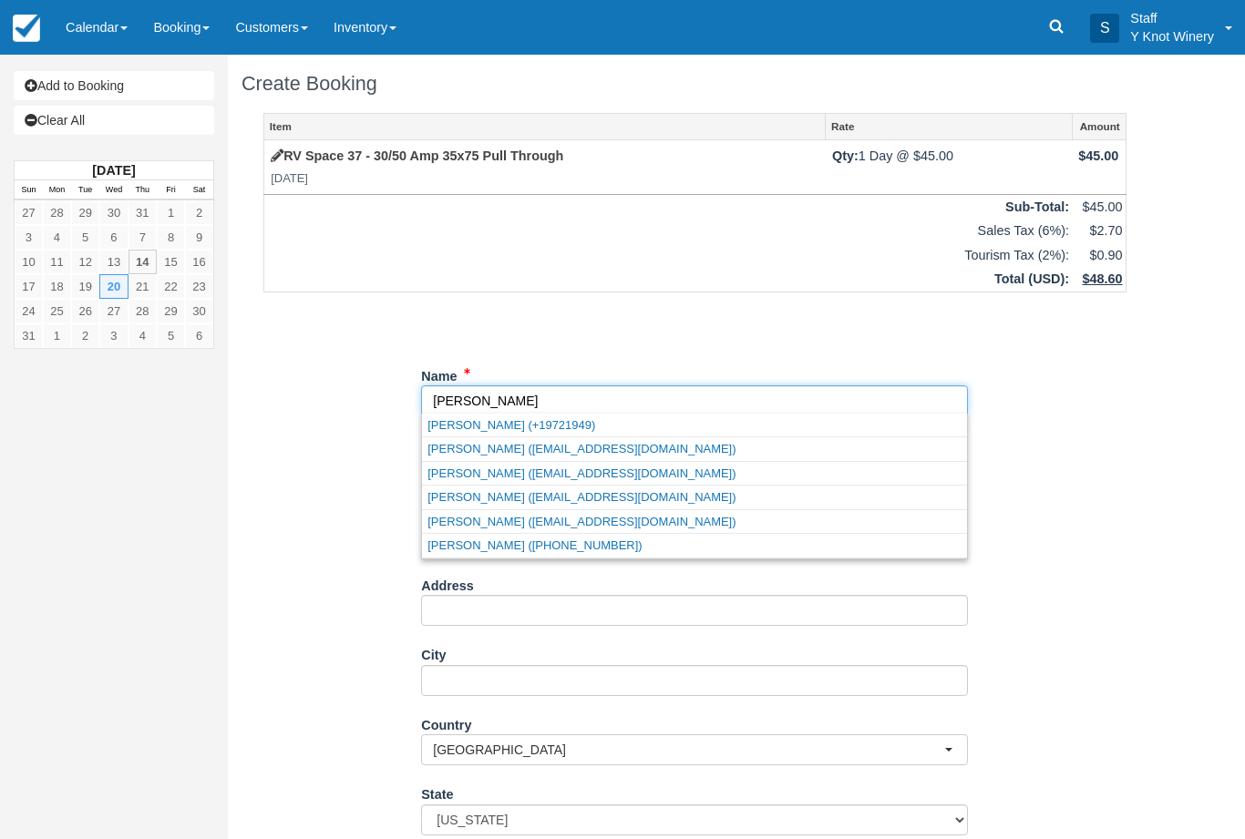
click at [533, 506] on link "Richard Bay (Kbay775@gmail.com)" at bounding box center [694, 497] width 545 height 23
type input "[PERSON_NAME]"
type input "Kbay775@gmail.com"
type input "+17022771396"
select select "ID"
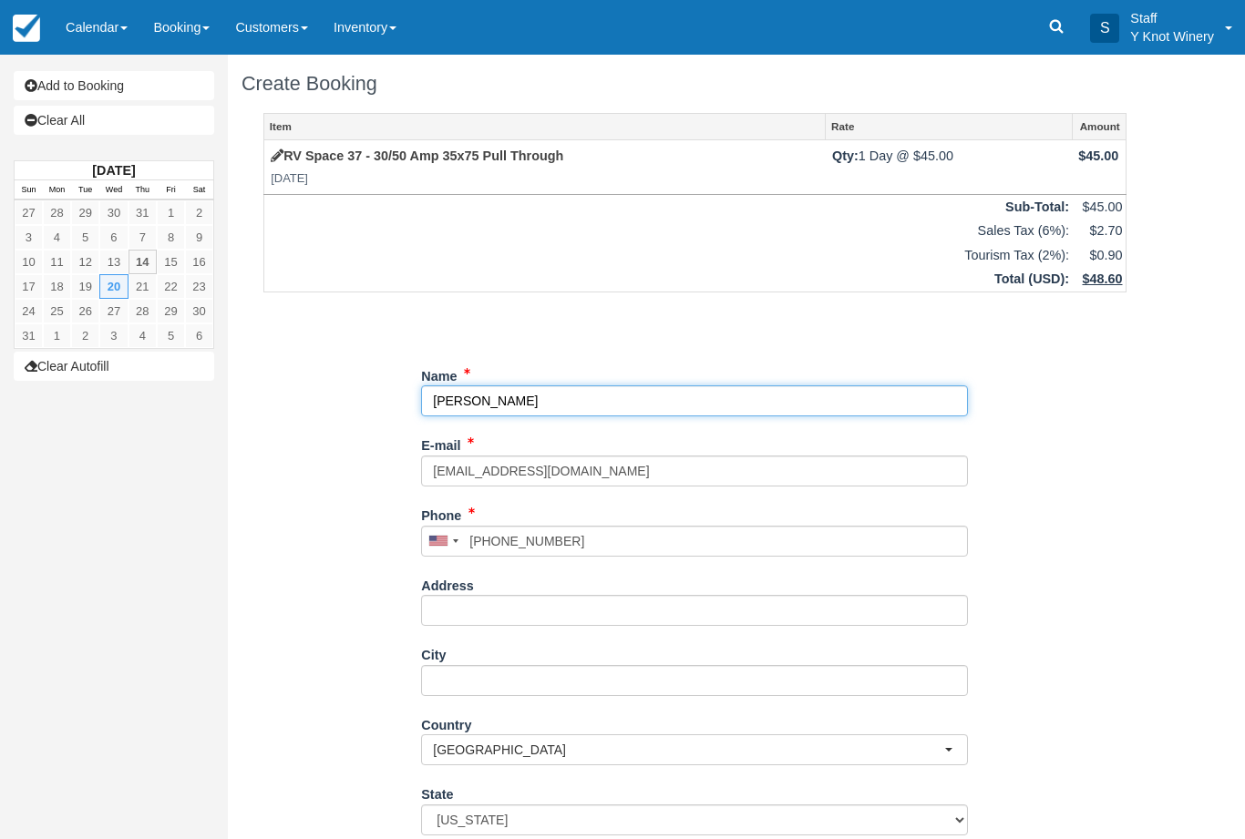
select select "ID"
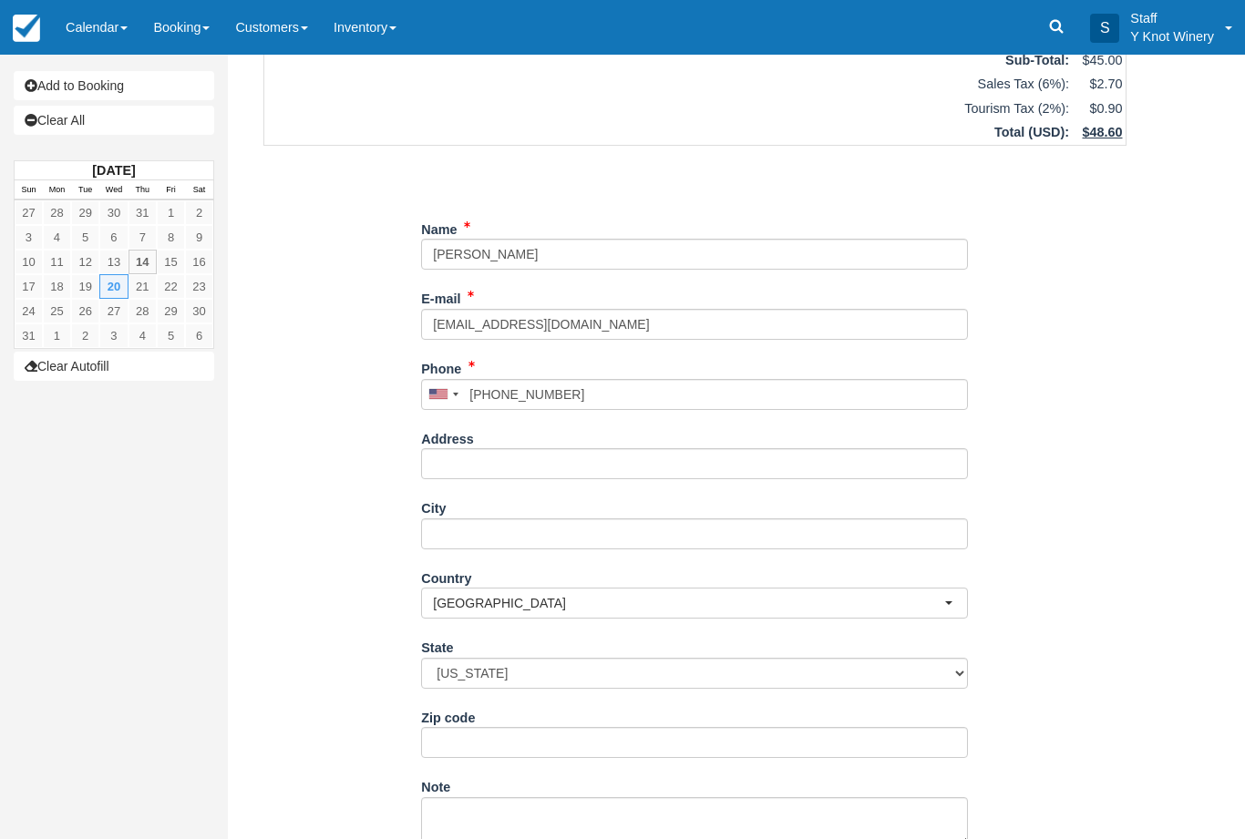
click at [303, 599] on div "Item Rate Amount RV Space 37 - 30/50 Amp 35x75 Pull Through Wed Aug 20, 2025 Qt…" at bounding box center [694, 413] width 907 height 894
